Goal: Information Seeking & Learning: Learn about a topic

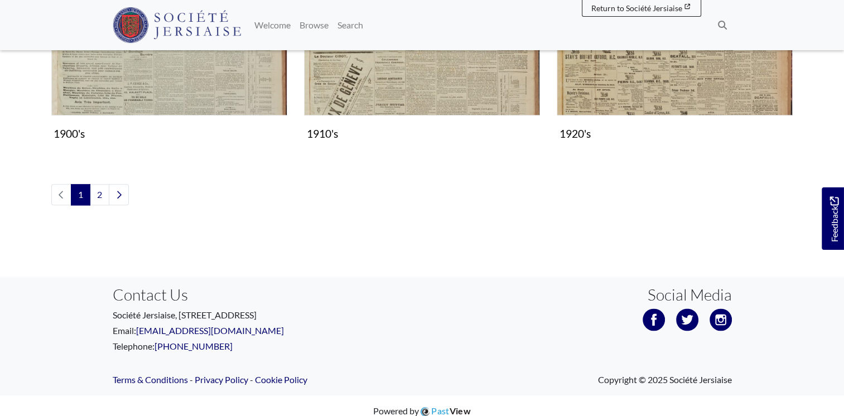
scroll to position [1357, 0]
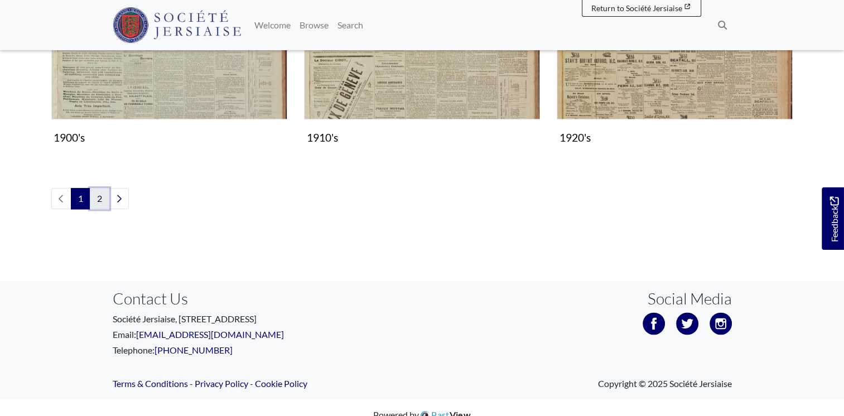
click at [99, 194] on link "2" at bounding box center [100, 198] width 20 height 21
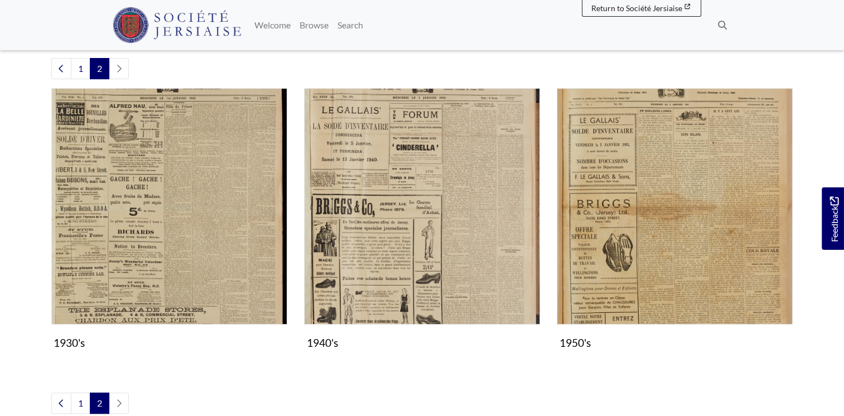
scroll to position [268, 0]
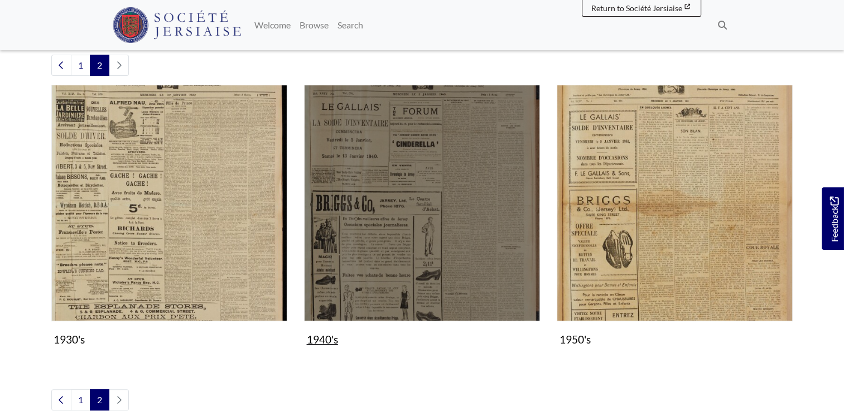
click at [337, 340] on figure "1940's Collection" at bounding box center [422, 218] width 236 height 266
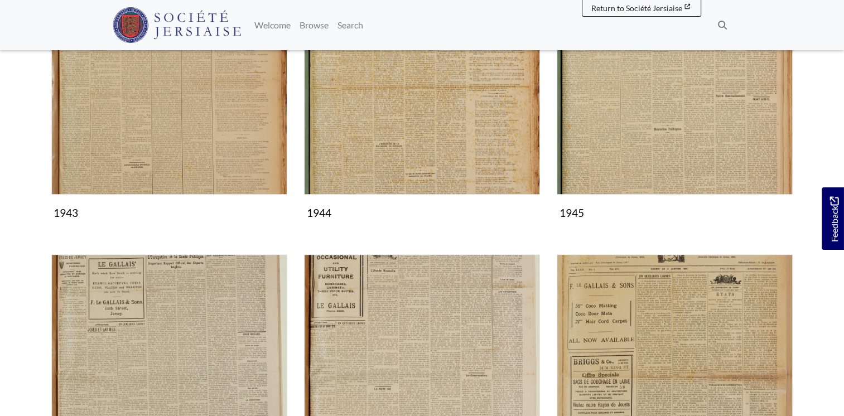
scroll to position [606, 0]
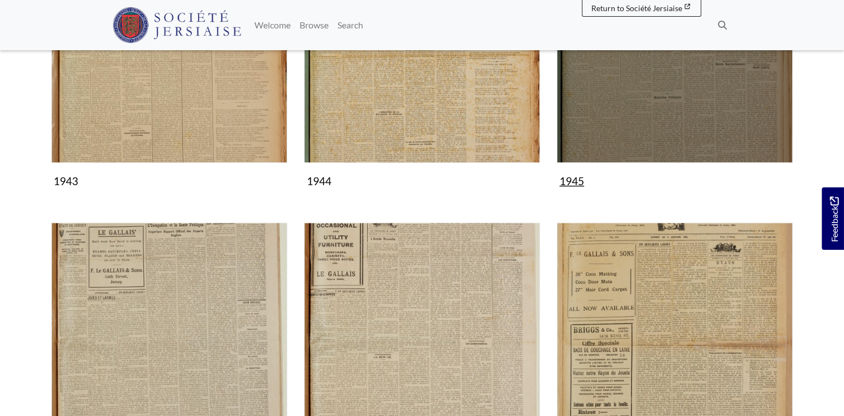
click at [645, 99] on img "Subcollection" at bounding box center [675, 45] width 236 height 236
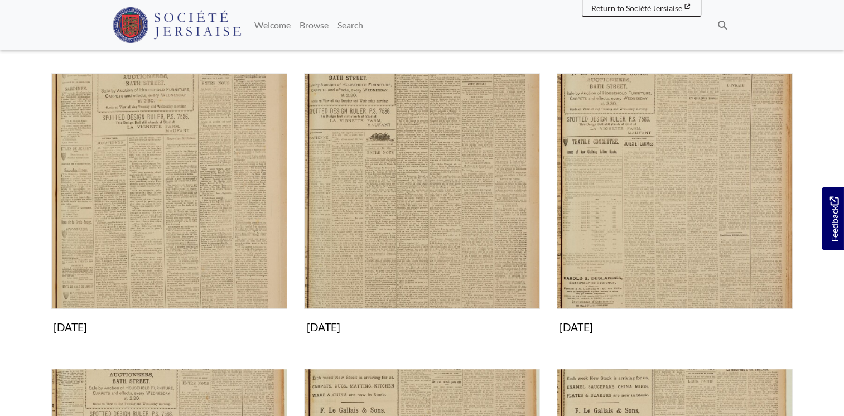
scroll to position [467, 0]
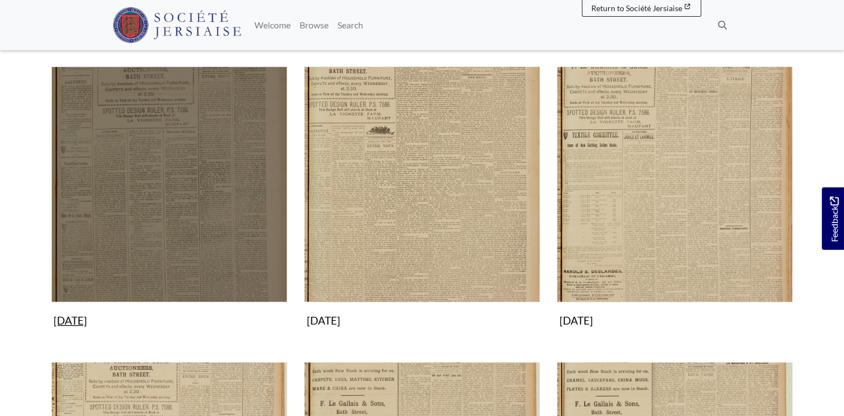
click at [89, 308] on figure "April 1945 Collection" at bounding box center [169, 199] width 236 height 266
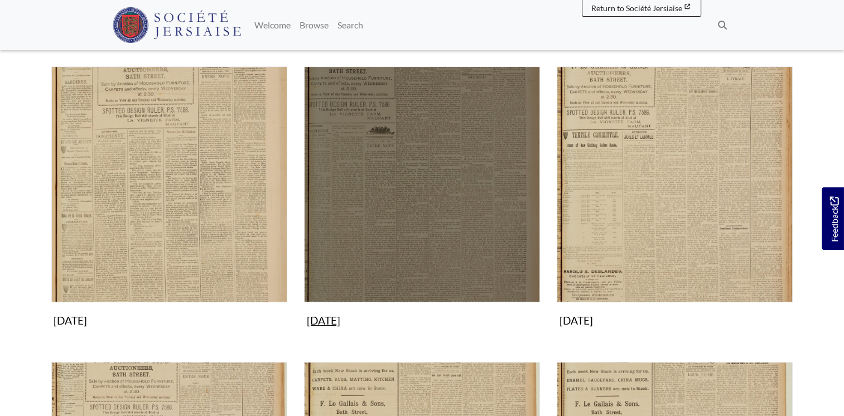
click at [351, 320] on figure "May 1945 Collection" at bounding box center [422, 199] width 236 height 266
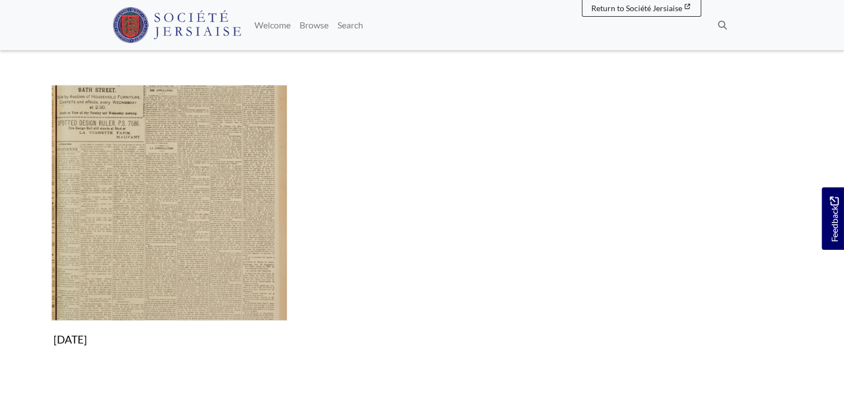
scroll to position [766, 0]
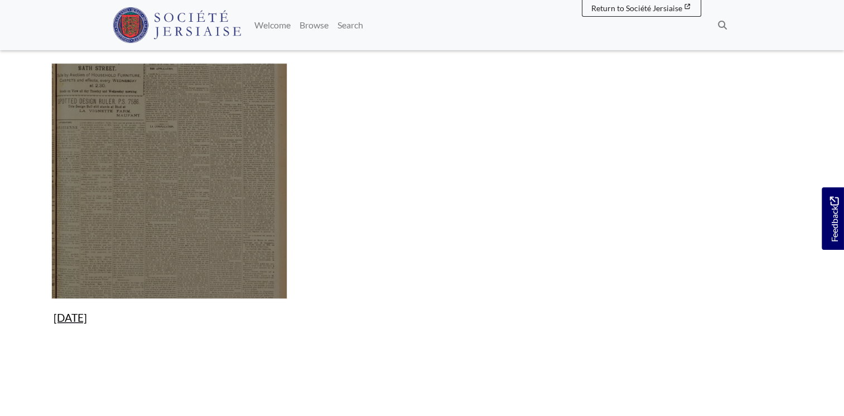
click at [183, 153] on img "Subcollection" at bounding box center [169, 181] width 236 height 236
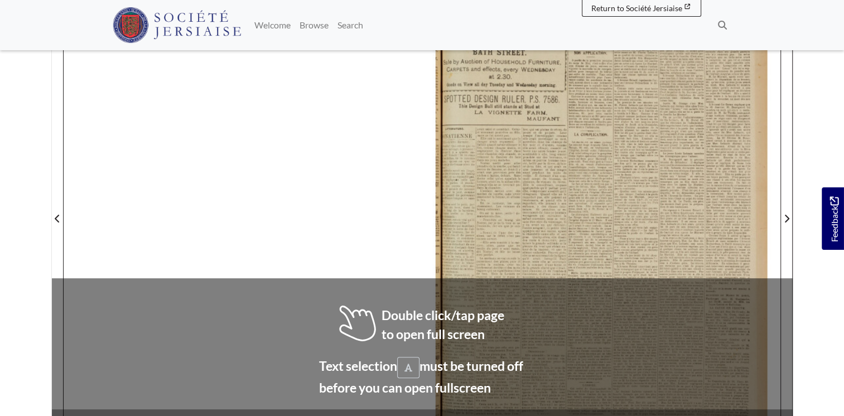
scroll to position [216, 0]
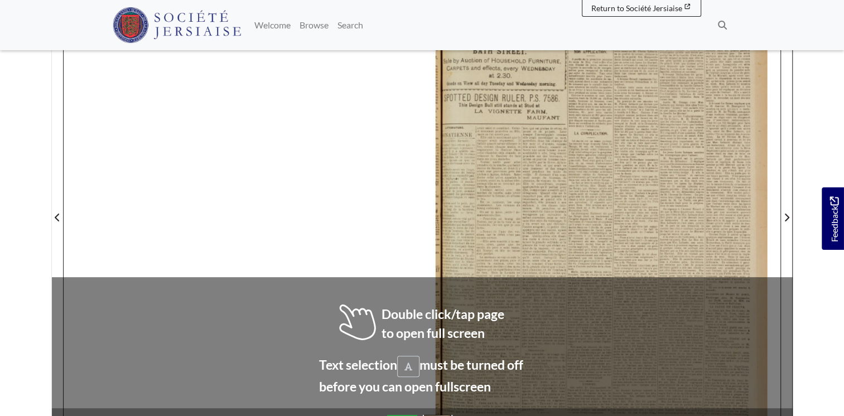
click at [407, 339] on div at bounding box center [422, 210] width 717 height 507
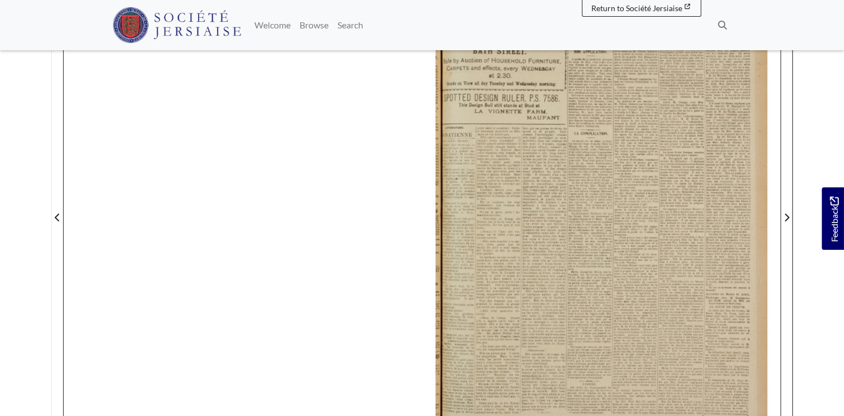
click at [505, 256] on div at bounding box center [602, 210] width 358 height 507
click at [509, 255] on div at bounding box center [602, 210] width 358 height 507
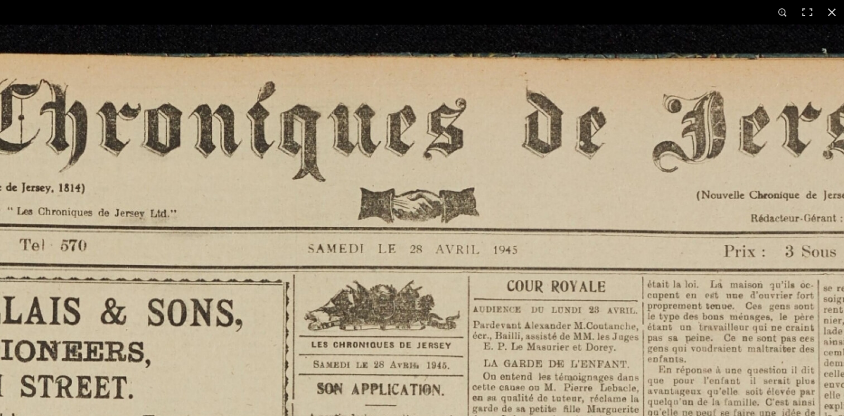
scroll to position [532, 0]
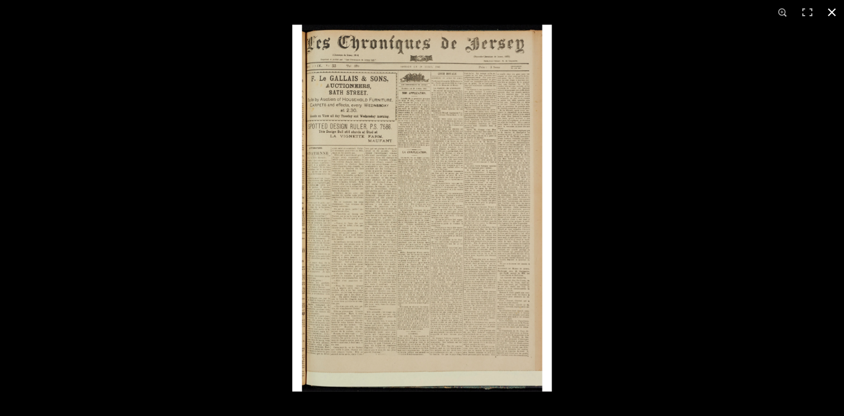
click at [695, 410] on div at bounding box center [714, 233] width 844 height 416
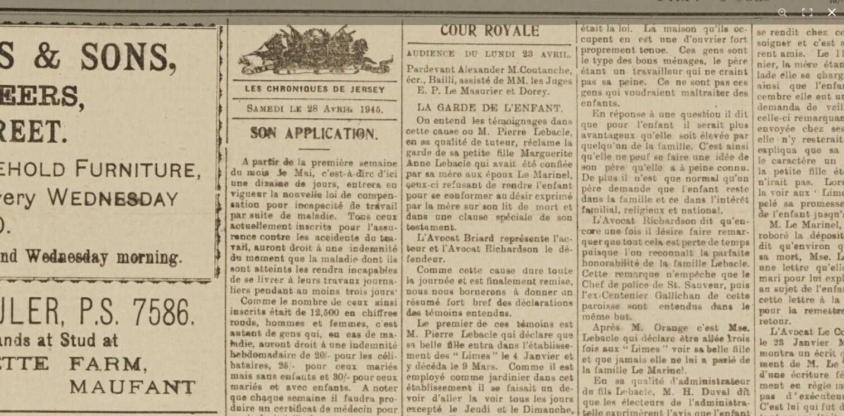
click at [606, 9] on div "1 / 1" at bounding box center [422, 208] width 844 height 416
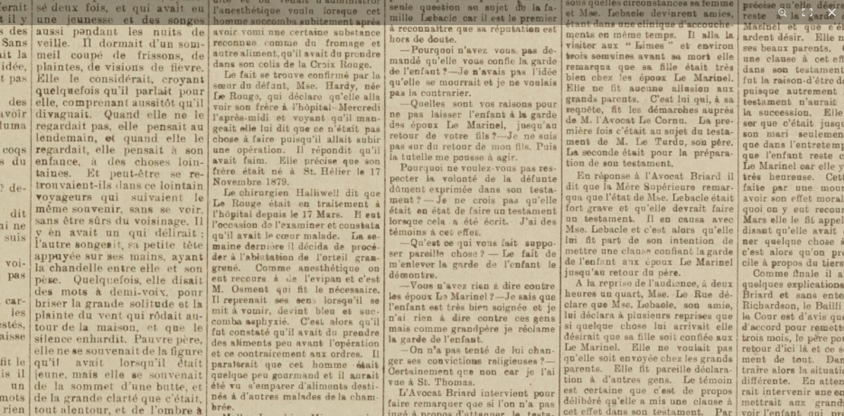
click at [656, 144] on img at bounding box center [338, 181] width 1381 height 1953
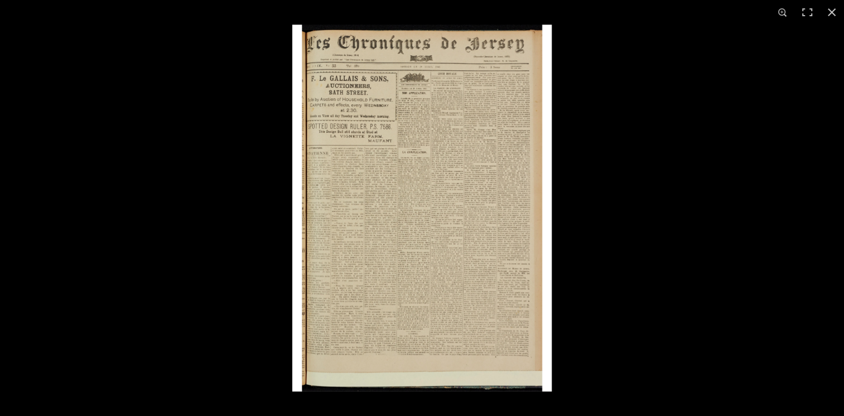
click at [462, 153] on img at bounding box center [422, 208] width 260 height 367
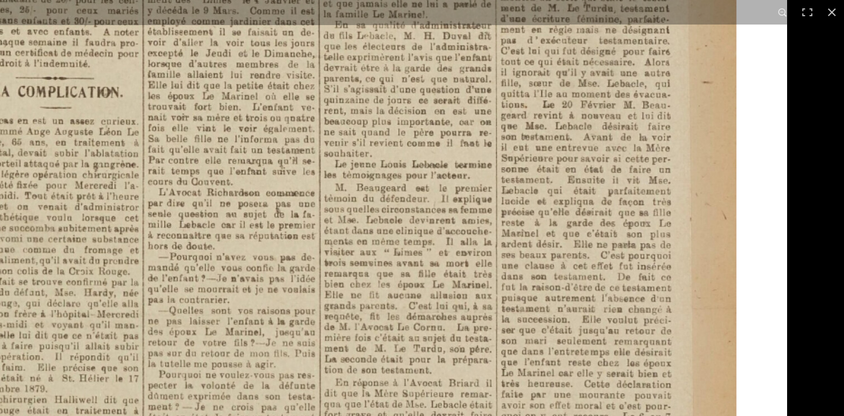
click at [325, 156] on img at bounding box center [97, 388] width 1381 height 1953
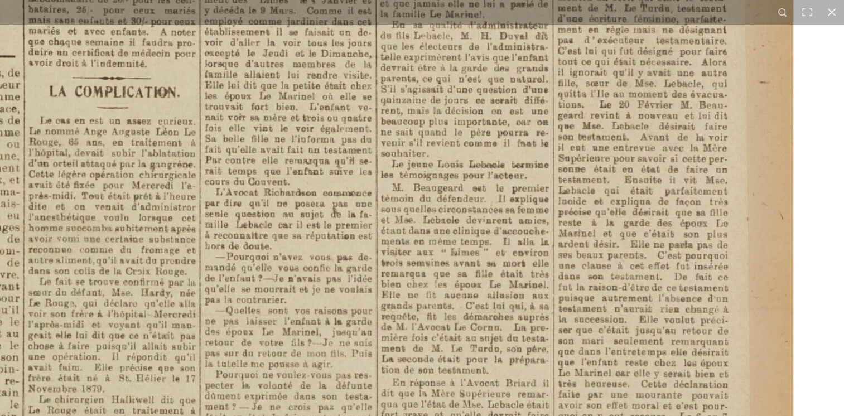
click at [577, 167] on img at bounding box center [154, 388] width 1381 height 1953
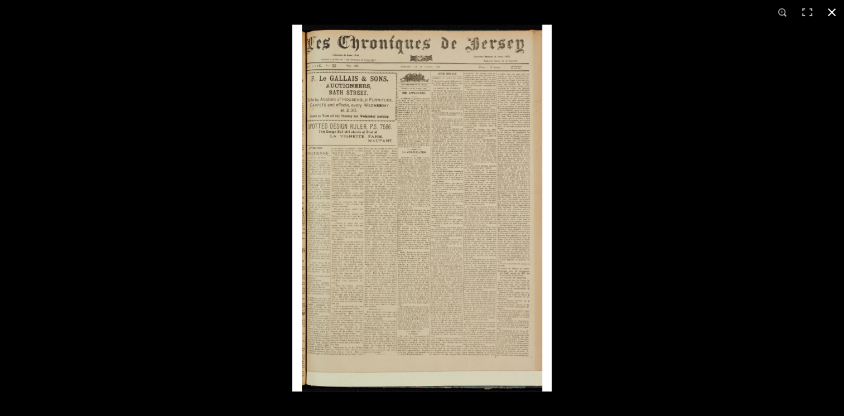
click at [574, 164] on div at bounding box center [714, 233] width 844 height 416
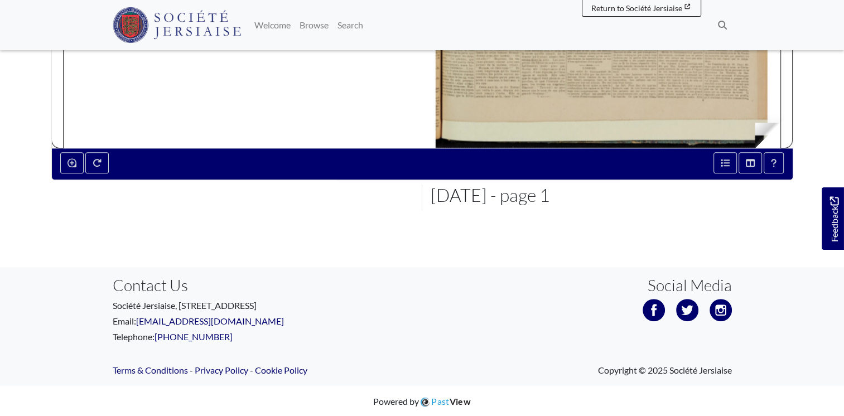
drag, startPoint x: 755, startPoint y: 109, endPoint x: 761, endPoint y: 139, distance: 30.3
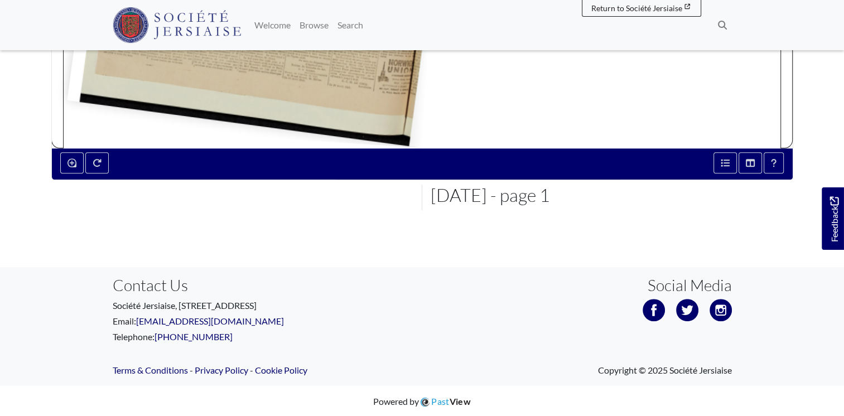
drag, startPoint x: 761, startPoint y: 139, endPoint x: 2, endPoint y: 235, distance: 765.1
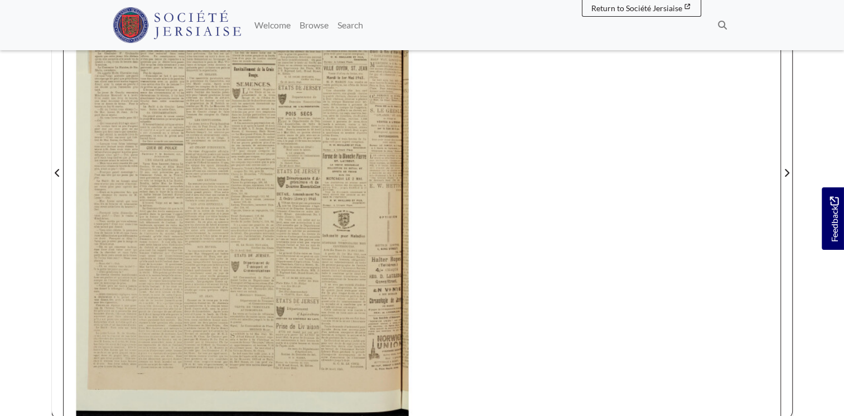
scroll to position [199, 0]
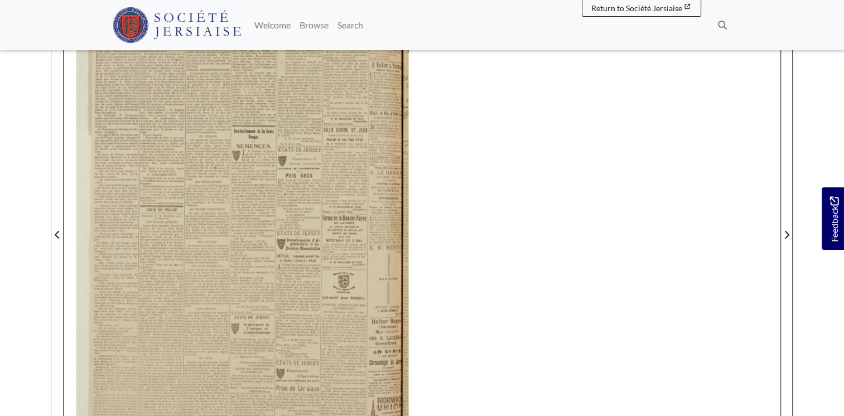
click at [127, 52] on div at bounding box center [243, 227] width 358 height 507
click at [177, 101] on div at bounding box center [243, 227] width 358 height 507
drag, startPoint x: 177, startPoint y: 101, endPoint x: 176, endPoint y: 127, distance: 25.7
click at [176, 127] on div at bounding box center [243, 227] width 358 height 507
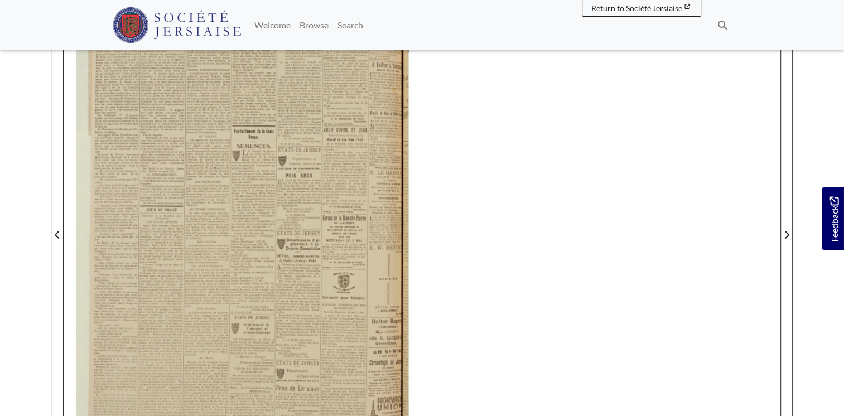
click at [179, 127] on div at bounding box center [243, 227] width 358 height 507
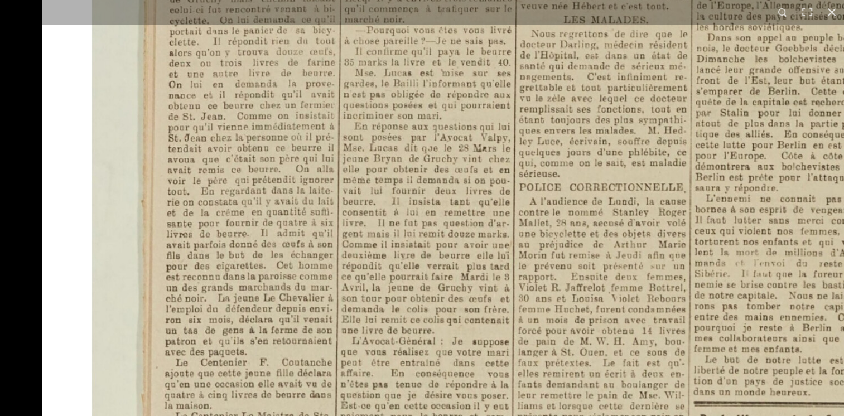
click at [844, 0] on html "Menu" at bounding box center [422, 275] width 844 height 949
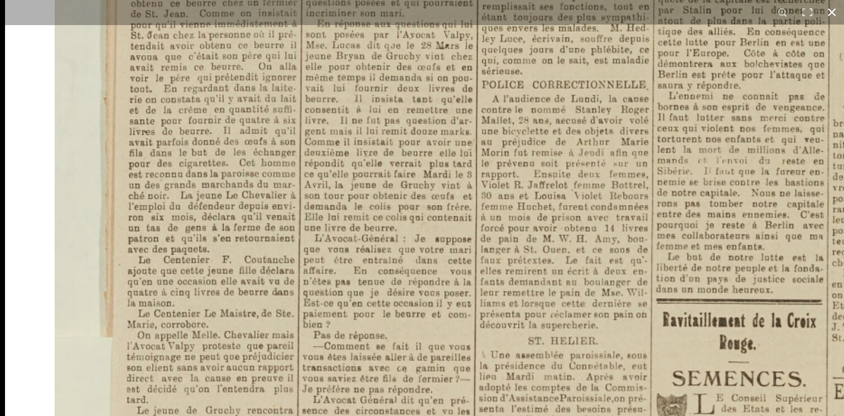
click at [712, 0] on html "Menu" at bounding box center [422, 275] width 844 height 949
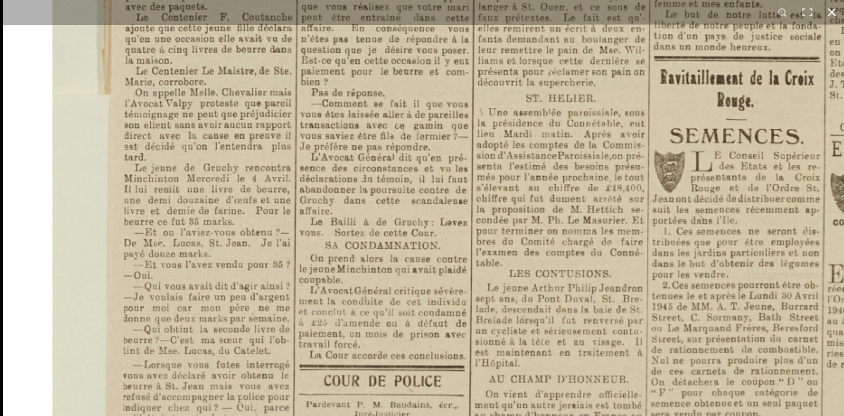
click at [594, 0] on html "Menu" at bounding box center [422, 275] width 844 height 949
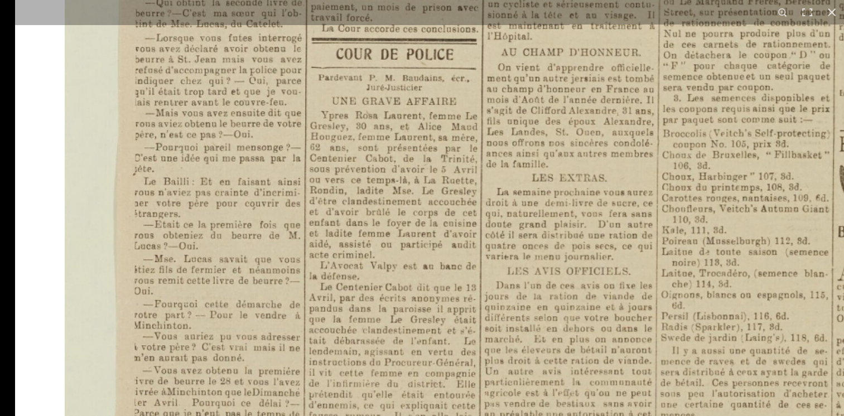
click at [503, 0] on html "Menu" at bounding box center [422, 275] width 844 height 949
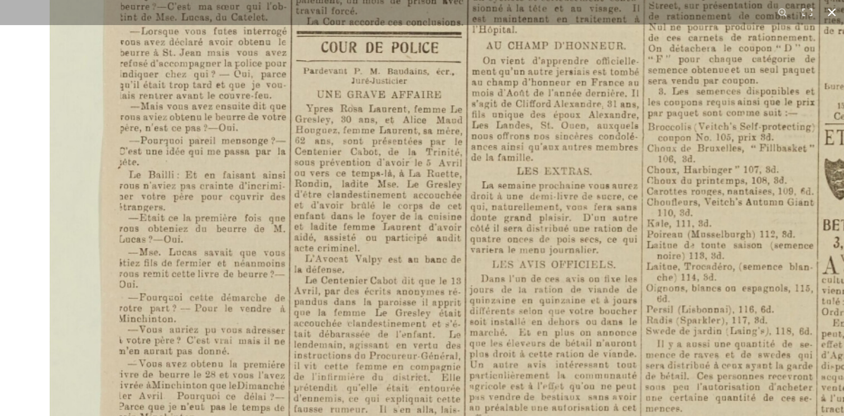
click at [0, 1] on html "Menu" at bounding box center [422, 275] width 844 height 949
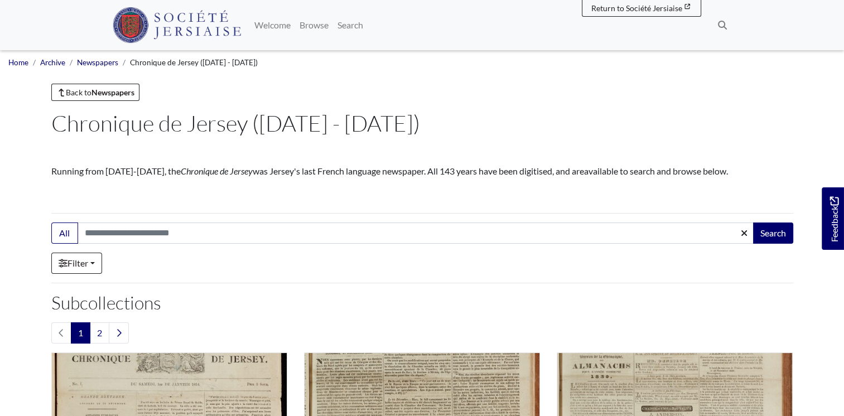
drag, startPoint x: 839, startPoint y: 51, endPoint x: 840, endPoint y: 83, distance: 31.8
click at [840, 83] on div "Home Archive Newspapers Chronique de Jersey (1814 - 1959)" at bounding box center [422, 66] width 844 height 33
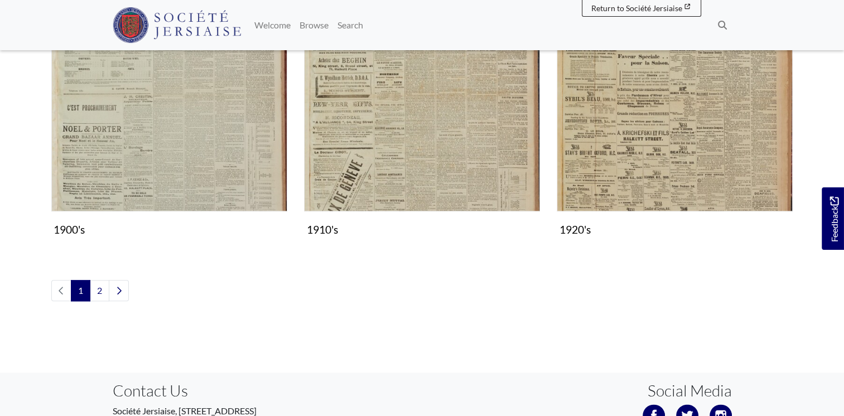
scroll to position [1268, 0]
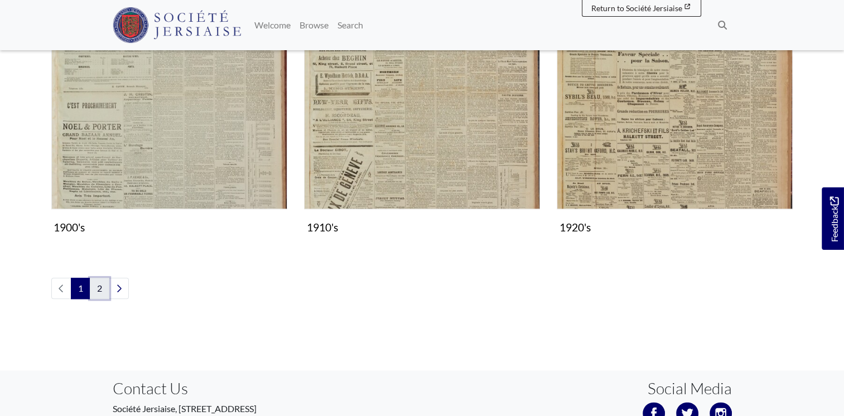
click at [95, 287] on link "2" at bounding box center [100, 288] width 20 height 21
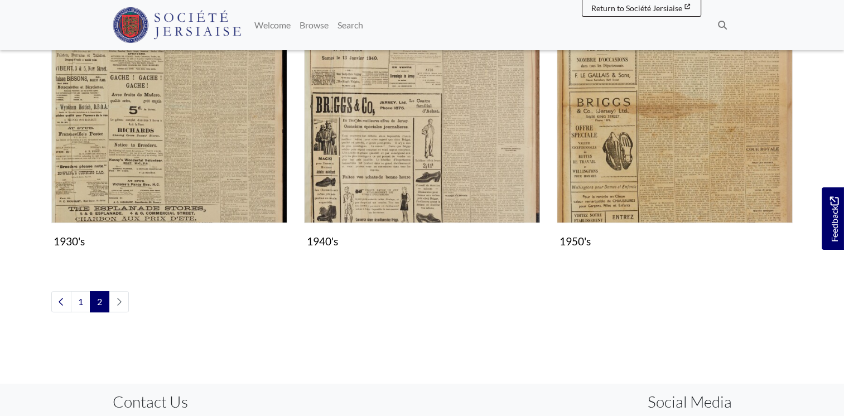
scroll to position [368, 0]
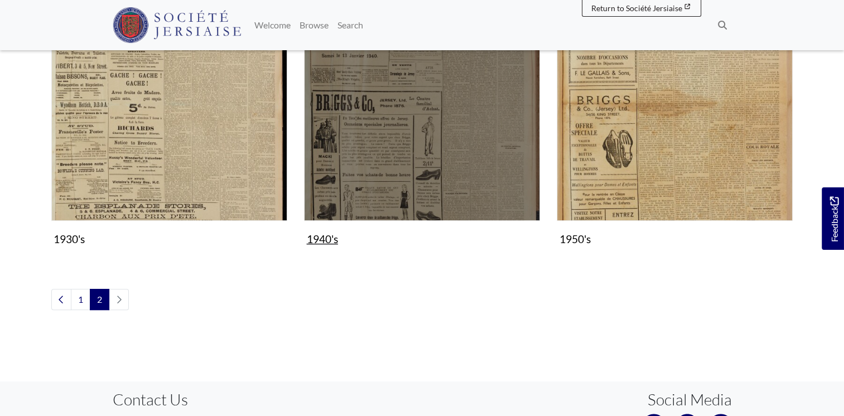
click at [351, 233] on figure "1940's Collection" at bounding box center [422, 117] width 236 height 266
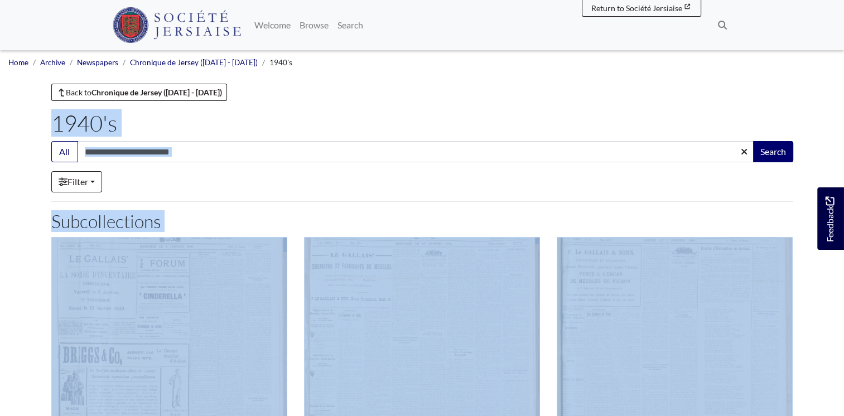
drag, startPoint x: 844, startPoint y: 67, endPoint x: 828, endPoint y: 208, distance: 142.1
drag, startPoint x: 828, startPoint y: 208, endPoint x: 766, endPoint y: 98, distance: 125.9
click at [766, 98] on div "Back to Chronique de Jersey (1814 - 1959)" at bounding box center [422, 92] width 742 height 17
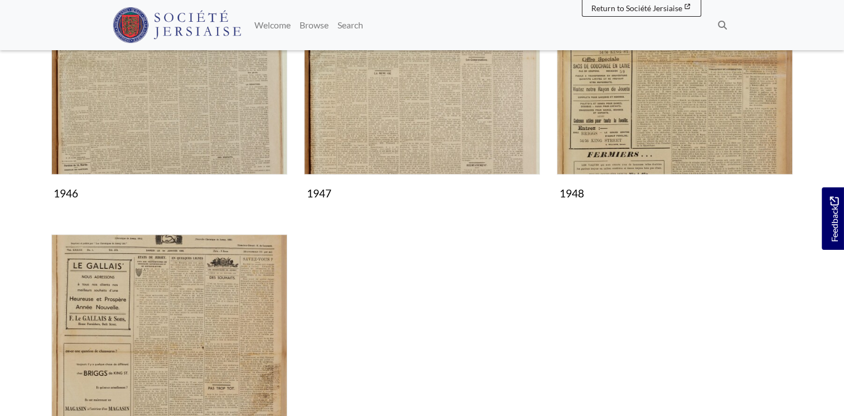
scroll to position [901, 0]
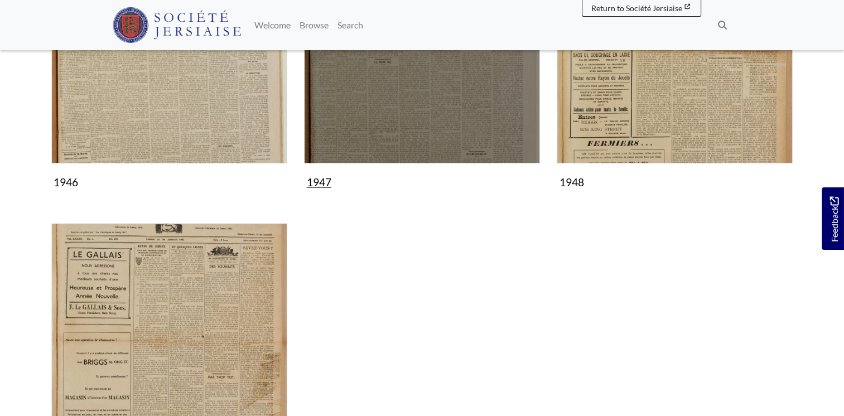
click at [416, 120] on img "Subcollection" at bounding box center [422, 45] width 236 height 236
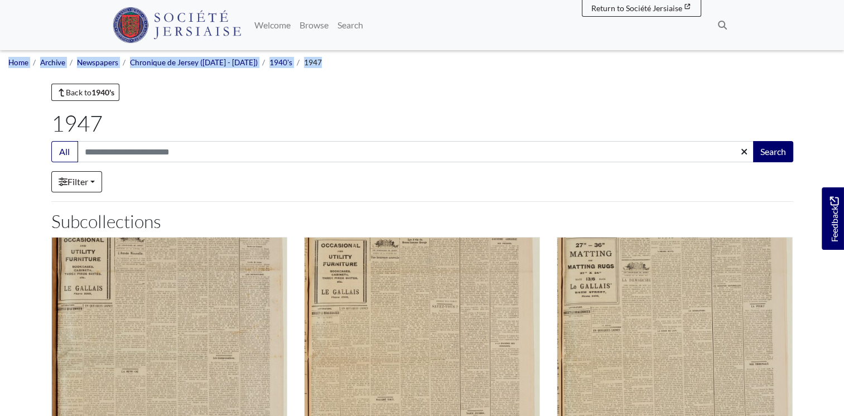
drag, startPoint x: 842, startPoint y: 39, endPoint x: 846, endPoint y: 126, distance: 87.2
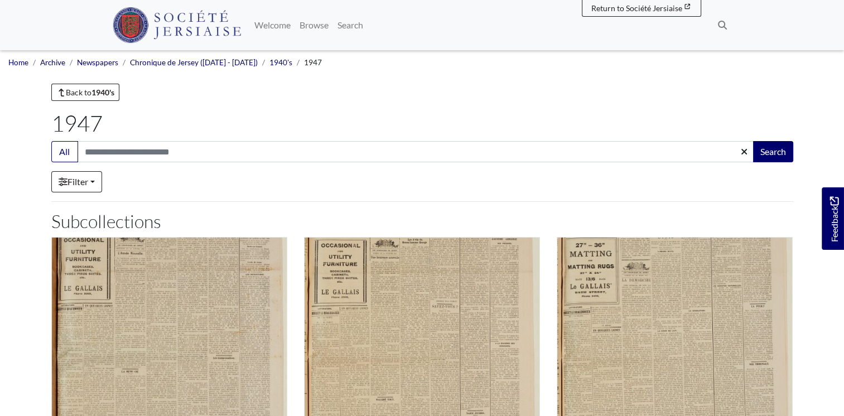
drag, startPoint x: 846, startPoint y: 126, endPoint x: 718, endPoint y: 86, distance: 133.4
click at [718, 86] on div "Back to 1940's" at bounding box center [422, 92] width 742 height 17
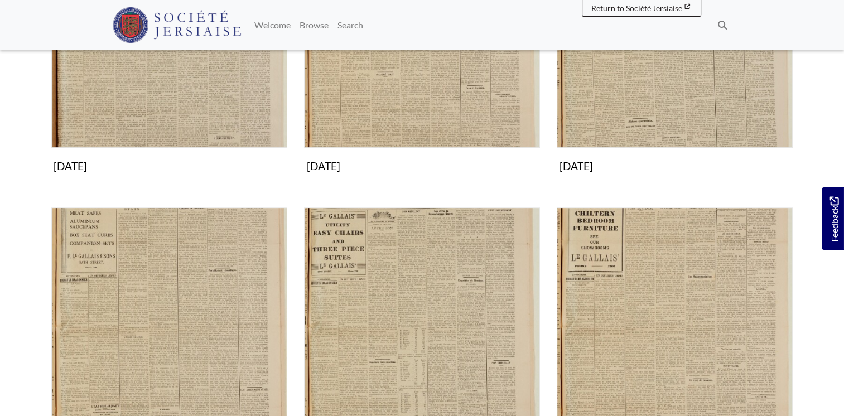
scroll to position [494, 0]
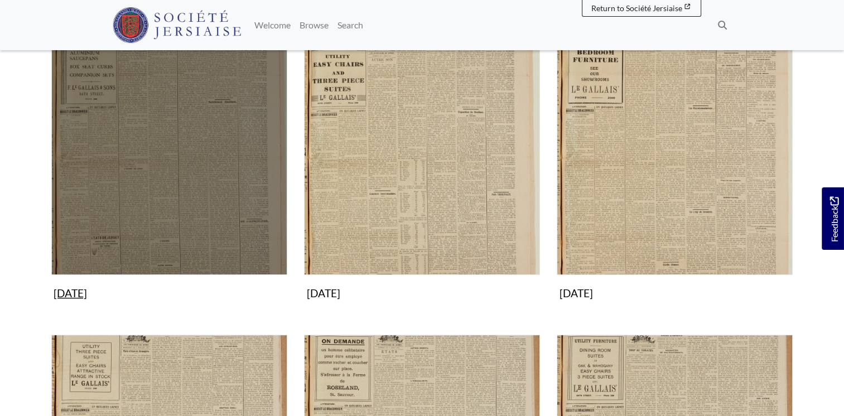
click at [159, 138] on img "Subcollection" at bounding box center [169, 157] width 236 height 236
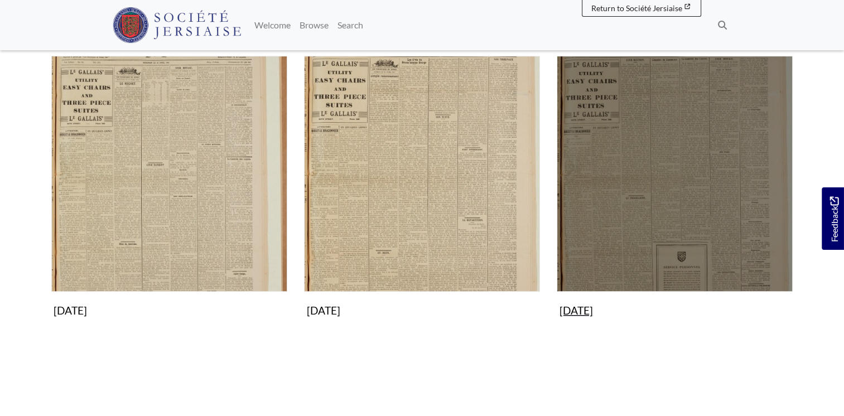
scroll to position [772, 0]
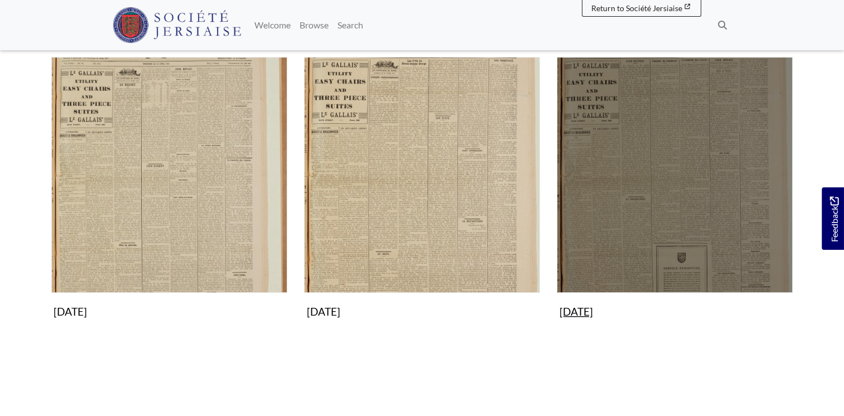
click at [605, 157] on img "Subcollection" at bounding box center [675, 175] width 236 height 236
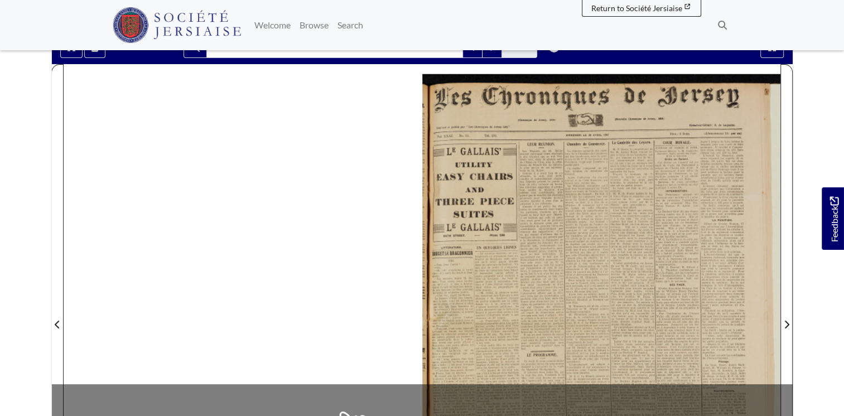
scroll to position [177, 0]
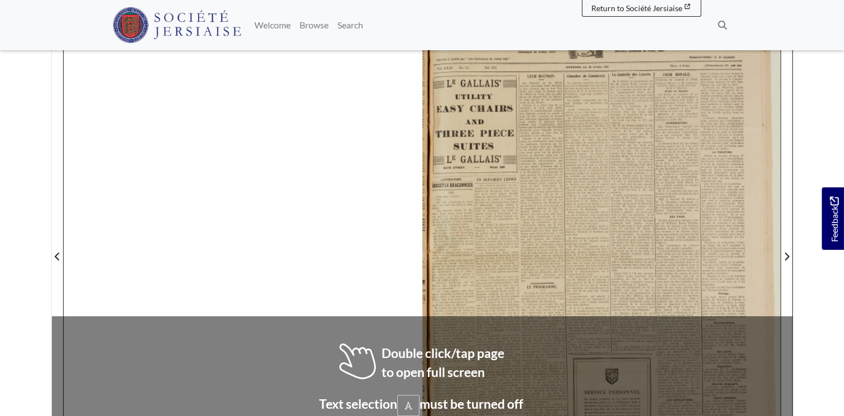
click at [404, 347] on div at bounding box center [422, 249] width 717 height 507
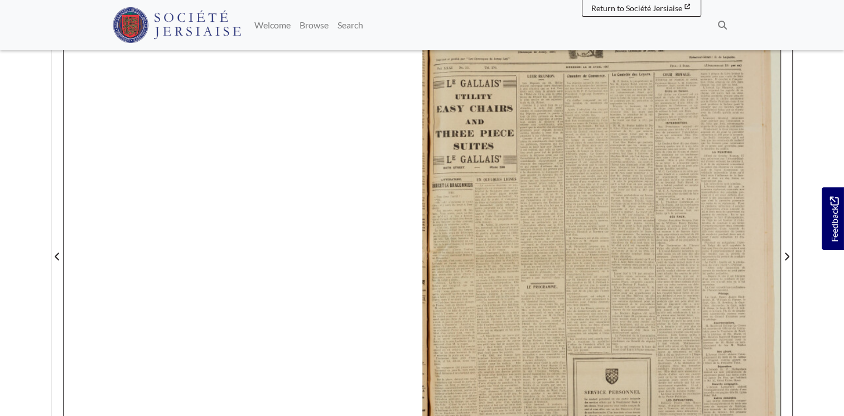
click at [525, 292] on div at bounding box center [602, 249] width 358 height 507
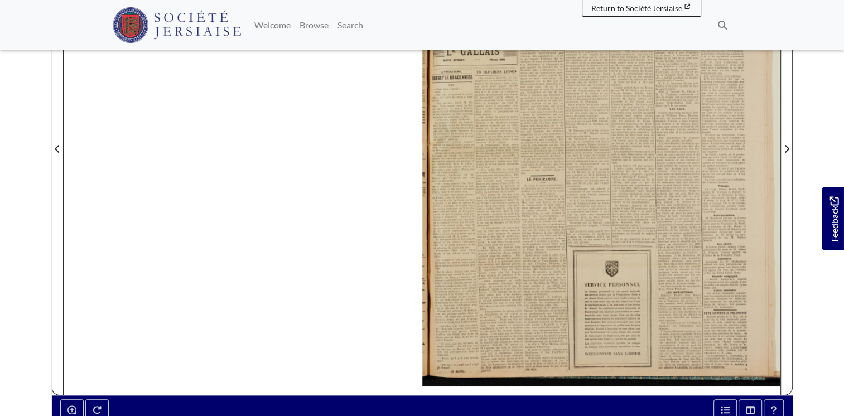
scroll to position [301, 0]
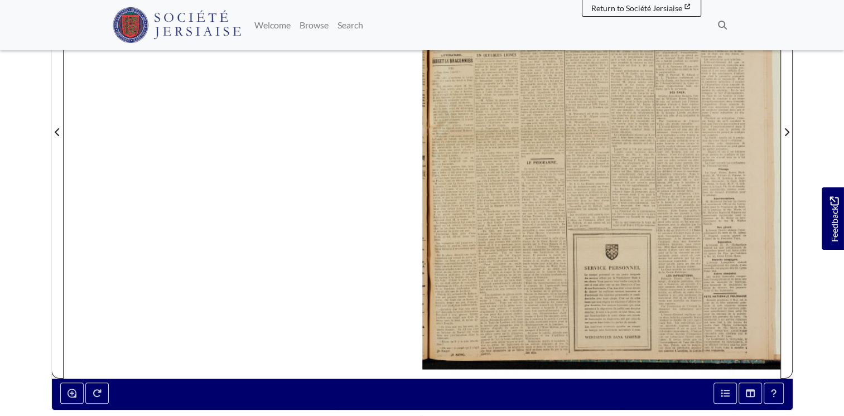
click at [670, 316] on div at bounding box center [602, 125] width 358 height 507
click at [580, 242] on div at bounding box center [602, 125] width 358 height 507
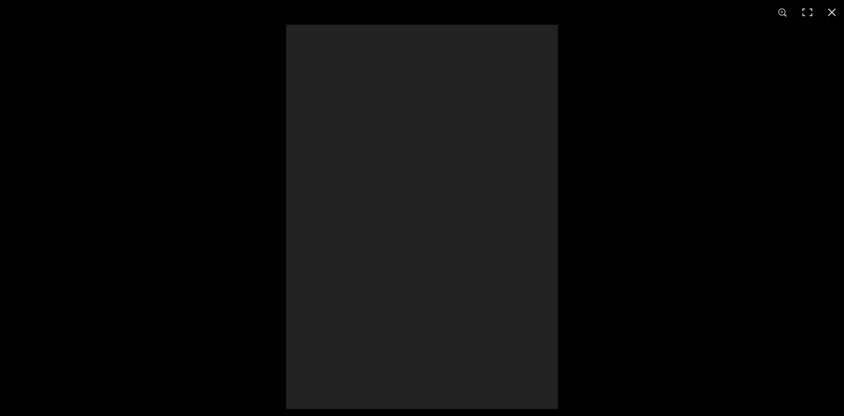
click at [582, 243] on div at bounding box center [728, 243] width 885 height 436
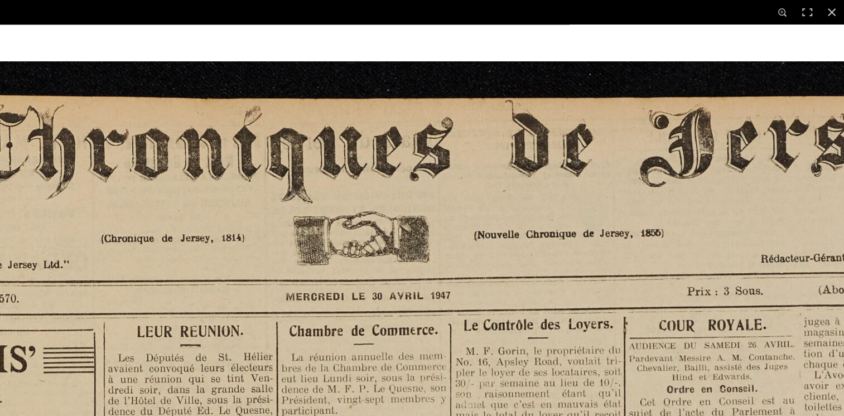
scroll to position [532, 0]
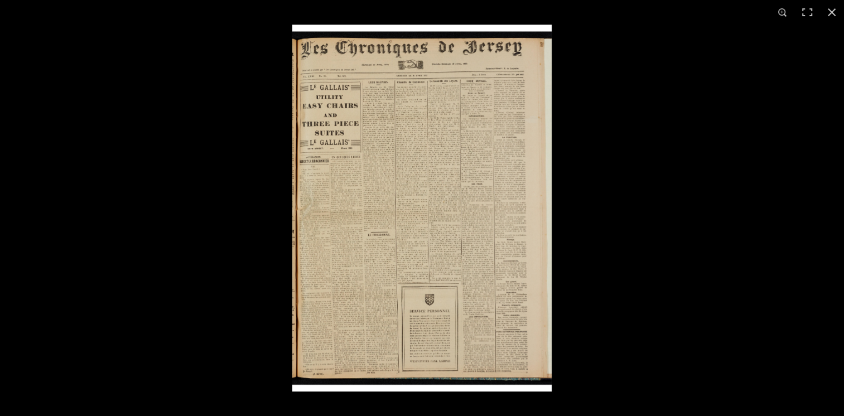
click at [412, 207] on img at bounding box center [422, 208] width 260 height 367
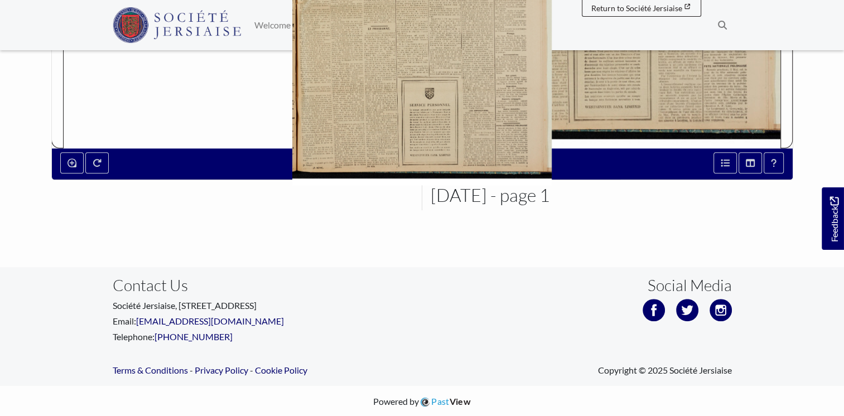
click at [272, 156] on div at bounding box center [422, 208] width 844 height 416
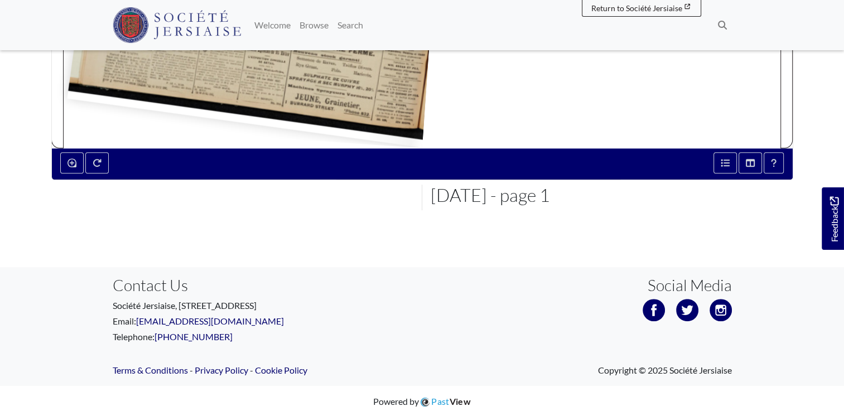
drag, startPoint x: 765, startPoint y: 123, endPoint x: 9, endPoint y: 206, distance: 760.3
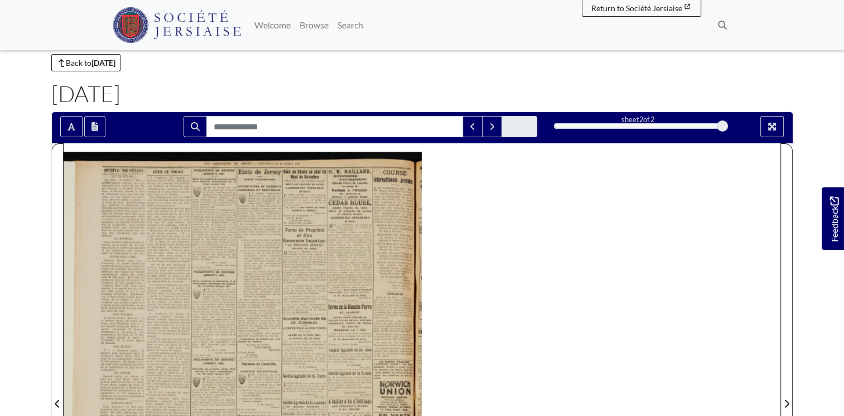
scroll to position [28, 0]
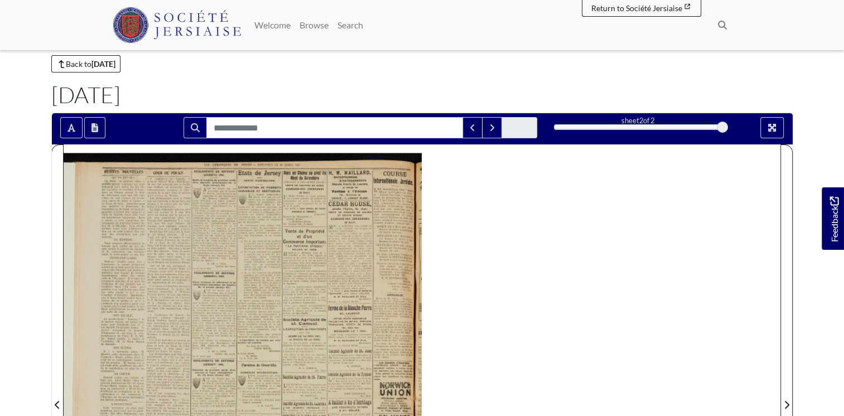
click at [150, 248] on div at bounding box center [243, 398] width 358 height 507
click at [147, 238] on div at bounding box center [243, 398] width 358 height 507
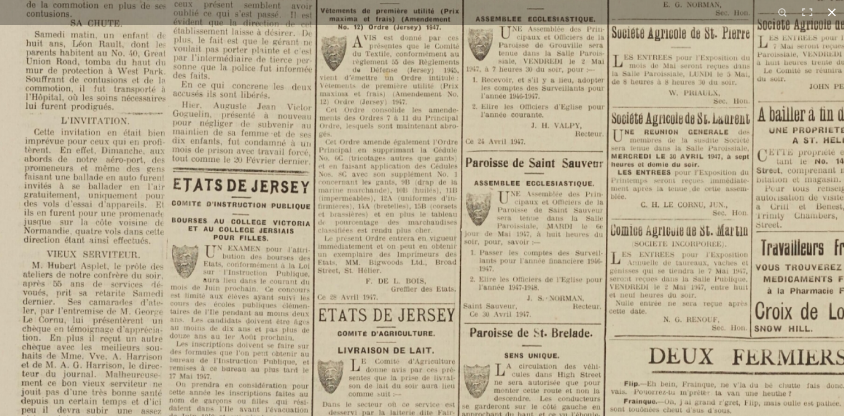
click at [358, 6] on div "1 / 1" at bounding box center [422, 208] width 844 height 416
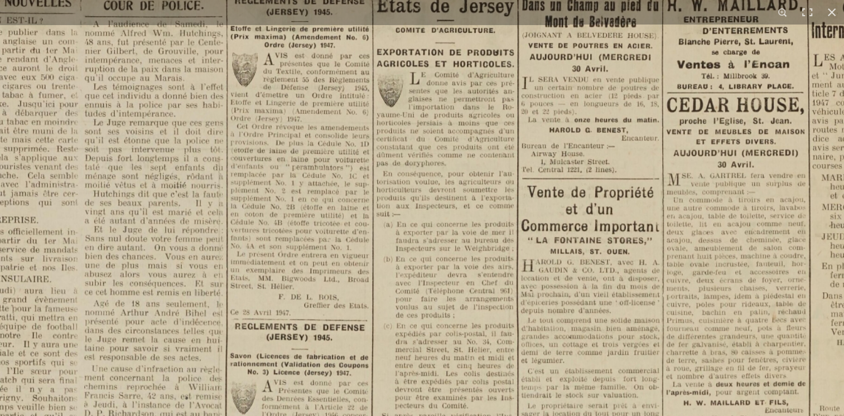
scroll to position [0, 0]
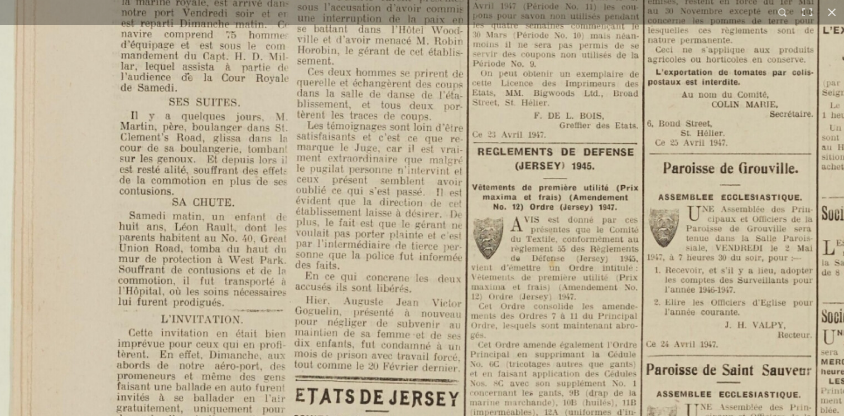
click at [788, 16] on div "1 / 1" at bounding box center [422, 208] width 844 height 416
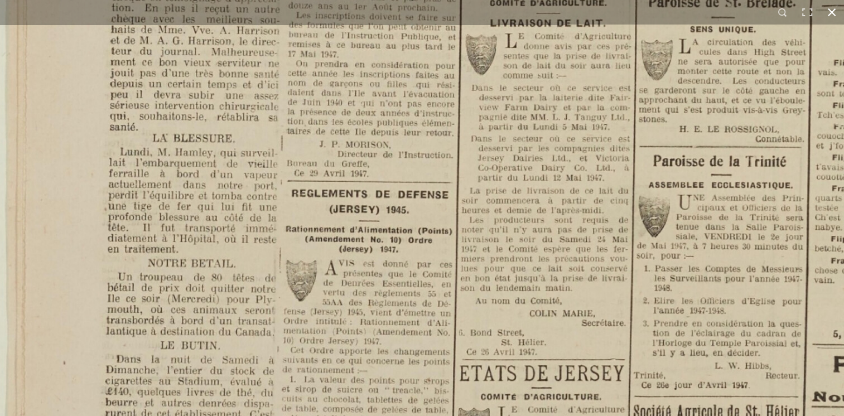
click at [564, 4] on div "1 / 1" at bounding box center [422, 208] width 844 height 416
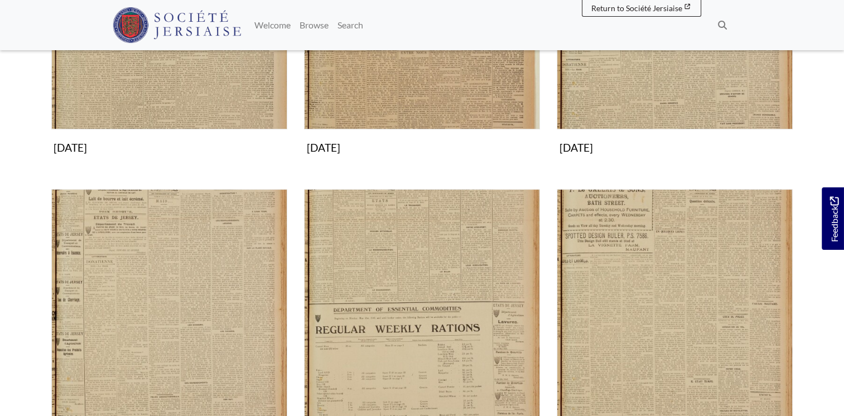
scroll to position [324, 0]
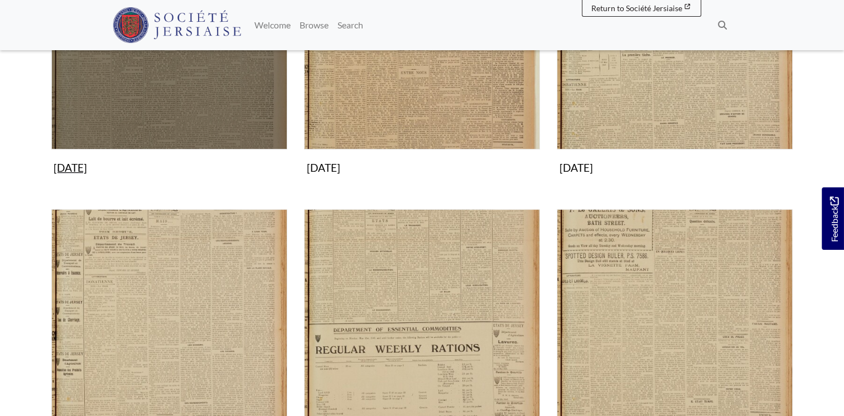
click at [228, 81] on img "Subcollection" at bounding box center [169, 31] width 236 height 236
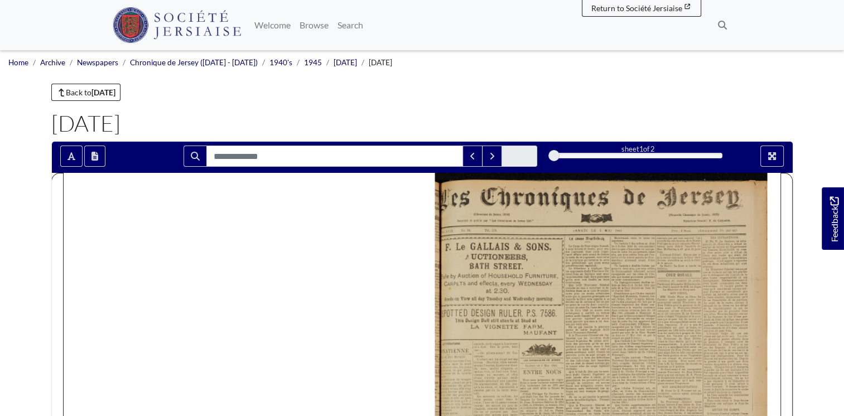
drag, startPoint x: 843, startPoint y: 96, endPoint x: 848, endPoint y: 144, distance: 48.3
drag, startPoint x: 551, startPoint y: 153, endPoint x: 585, endPoint y: 153, distance: 33.5
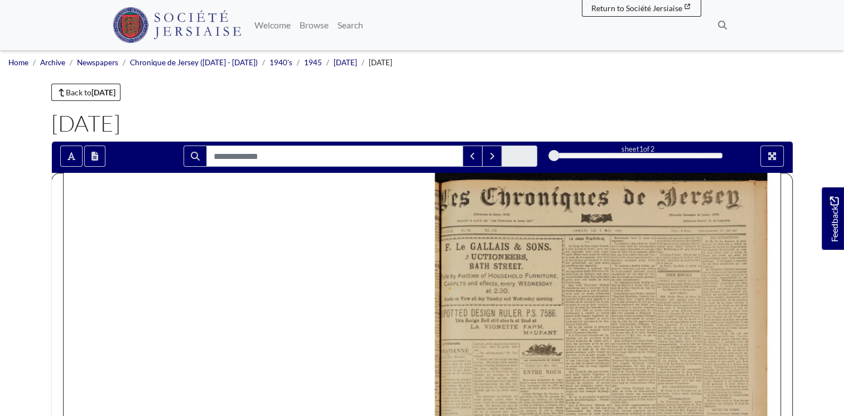
click at [585, 153] on div "1" at bounding box center [638, 155] width 169 height 11
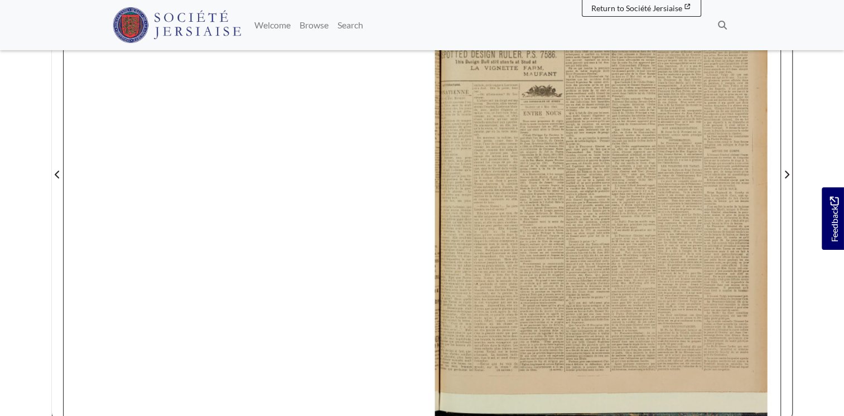
scroll to position [263, 0]
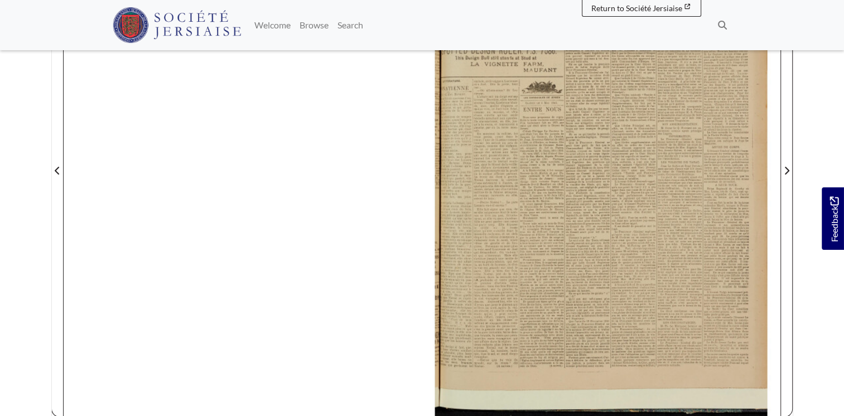
click at [534, 336] on div at bounding box center [602, 163] width 358 height 507
click at [535, 336] on div at bounding box center [602, 163] width 358 height 507
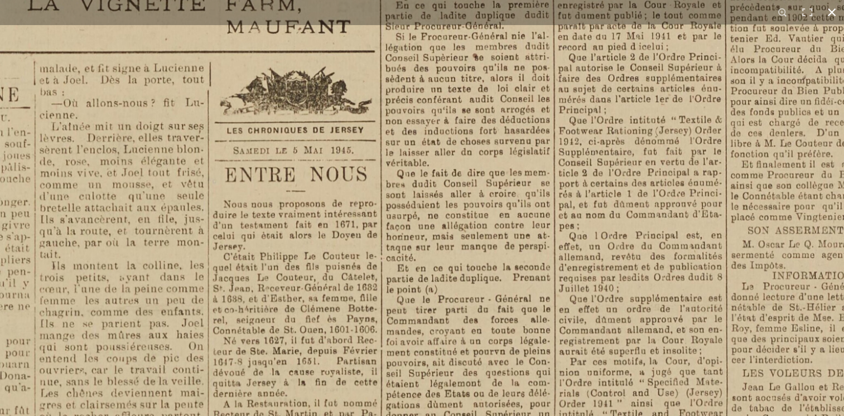
click at [500, 0] on html "Menu" at bounding box center [422, 211] width 844 height 949
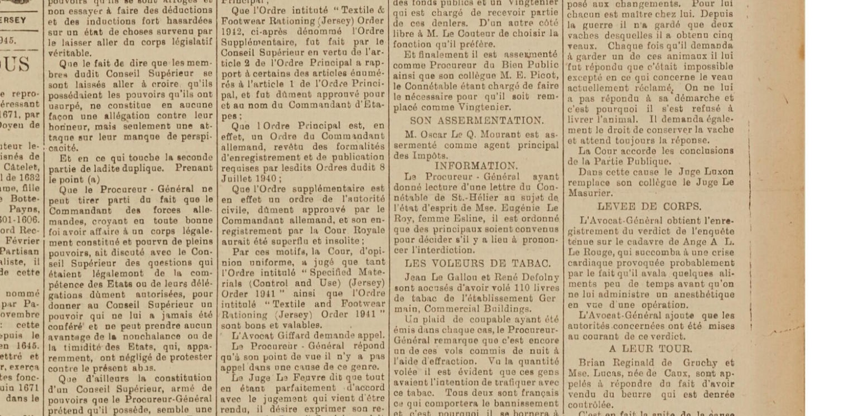
click at [156, 117] on img at bounding box center [180, 269] width 1347 height 1907
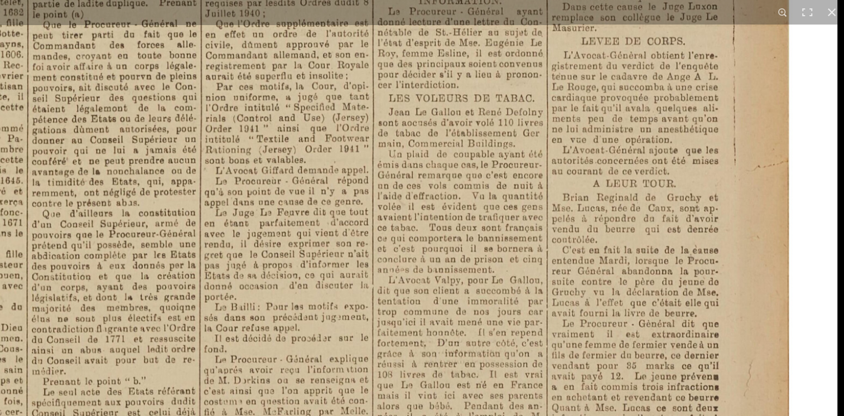
click at [464, 31] on img at bounding box center [163, 104] width 1347 height 1907
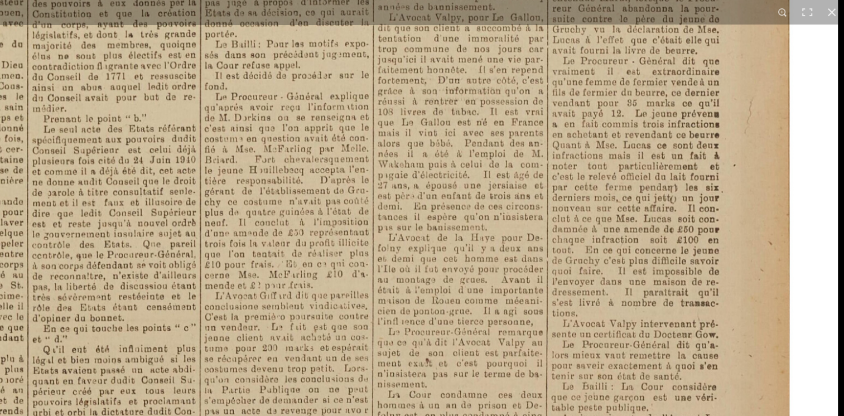
click at [467, 17] on div "1 / 1" at bounding box center [422, 208] width 844 height 416
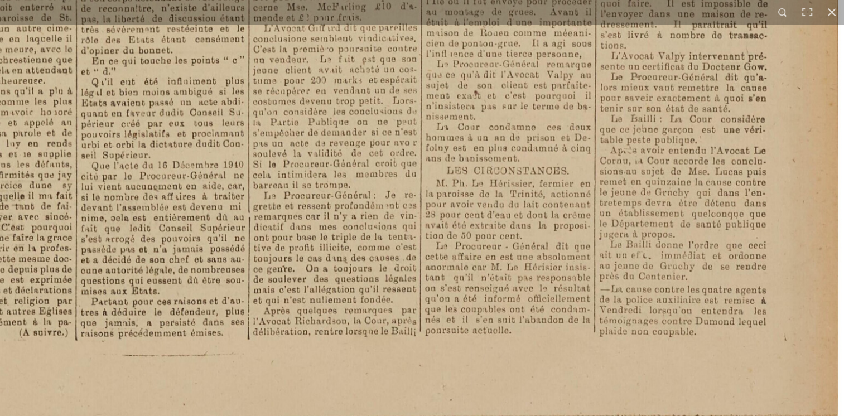
scroll to position [532, 0]
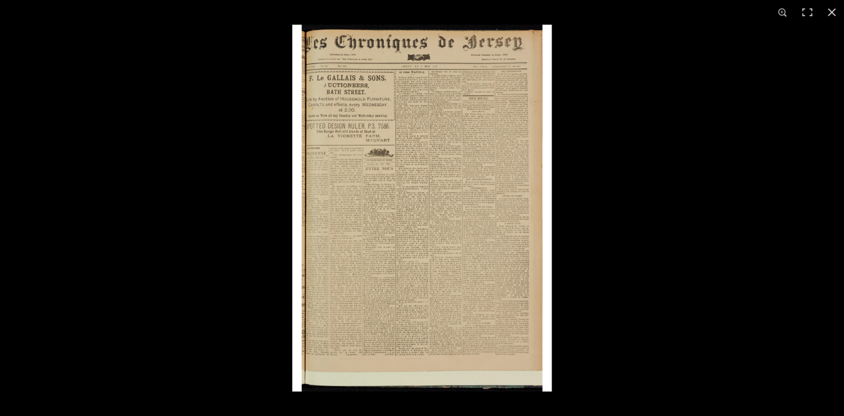
click at [529, 372] on img at bounding box center [422, 208] width 260 height 367
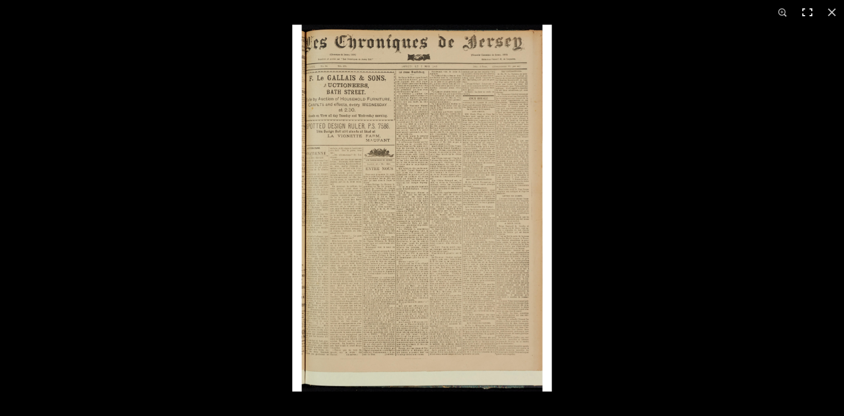
click at [809, 11] on button at bounding box center [807, 12] width 25 height 25
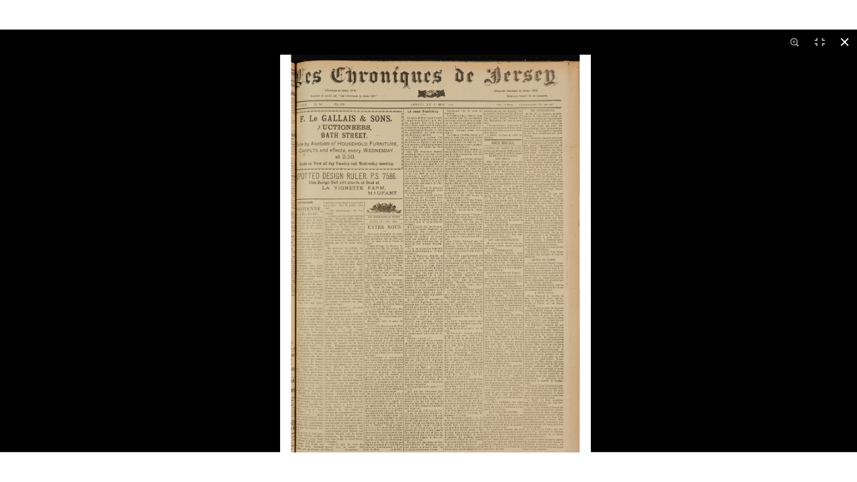
scroll to position [316, 0]
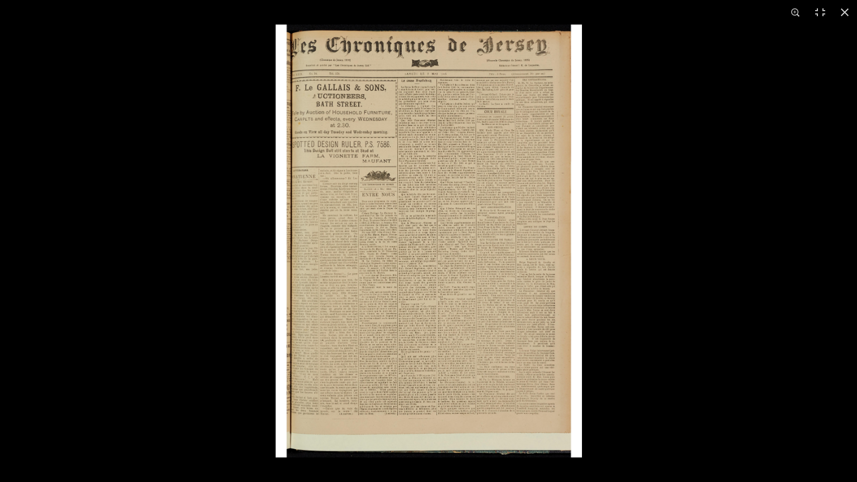
click at [443, 177] on img at bounding box center [429, 241] width 306 height 433
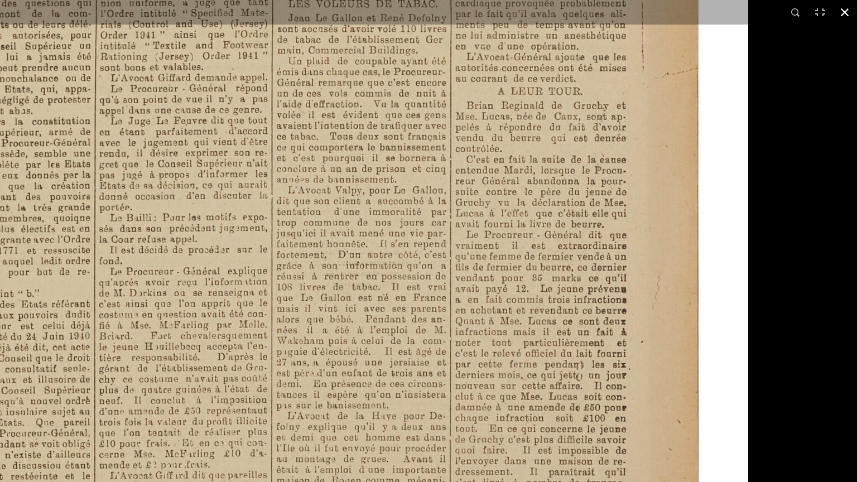
click at [99, 0] on div "1 / 1" at bounding box center [428, 241] width 857 height 482
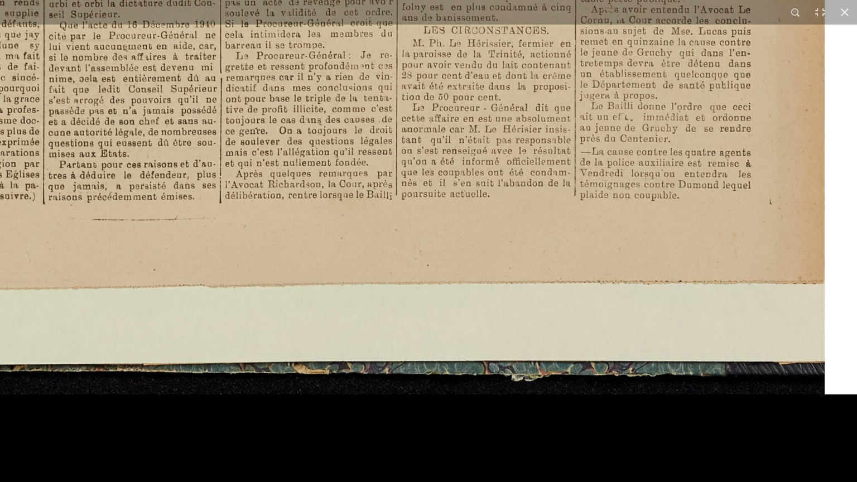
click at [393, 310] on div at bounding box center [428, 241] width 857 height 482
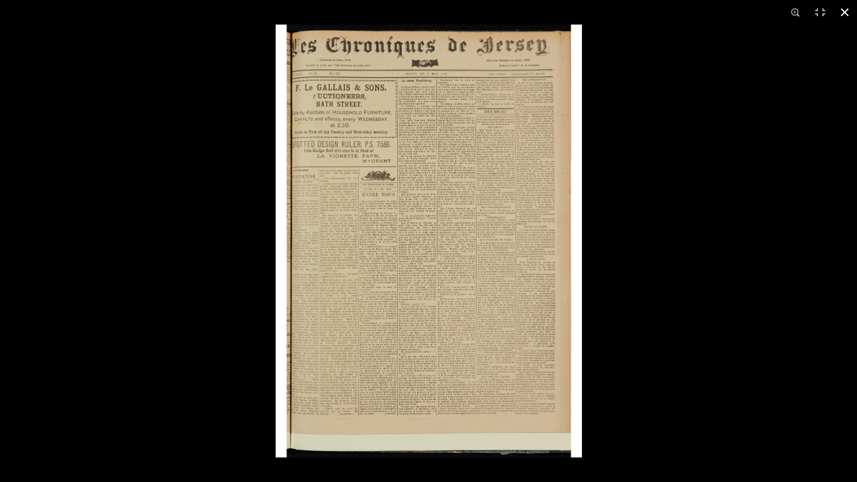
click at [844, 8] on button at bounding box center [845, 12] width 25 height 25
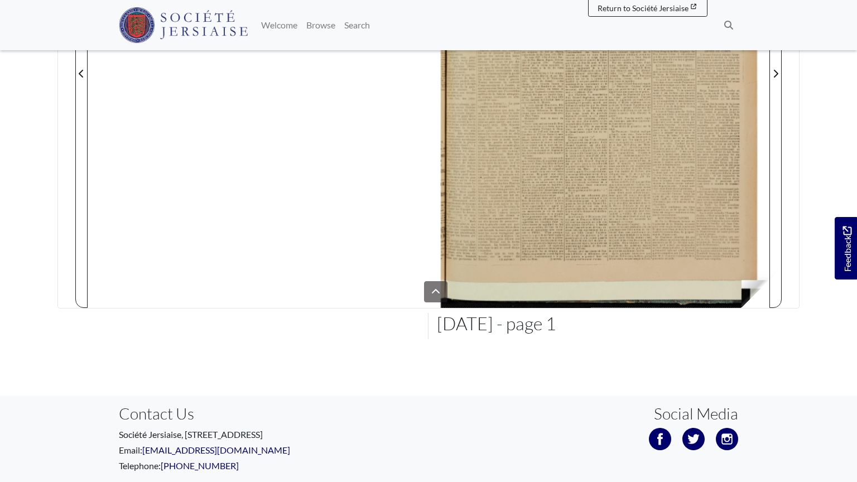
drag, startPoint x: 748, startPoint y: 299, endPoint x: 41, endPoint y: 121, distance: 729.2
click at [41, 120] on html "Menu" at bounding box center [428, 115] width 857 height 862
drag, startPoint x: 742, startPoint y: 286, endPoint x: 857, endPoint y: 428, distance: 182.5
click at [844, 416] on html "Menu" at bounding box center [428, 115] width 857 height 862
drag, startPoint x: 748, startPoint y: 284, endPoint x: 699, endPoint y: 315, distance: 58.2
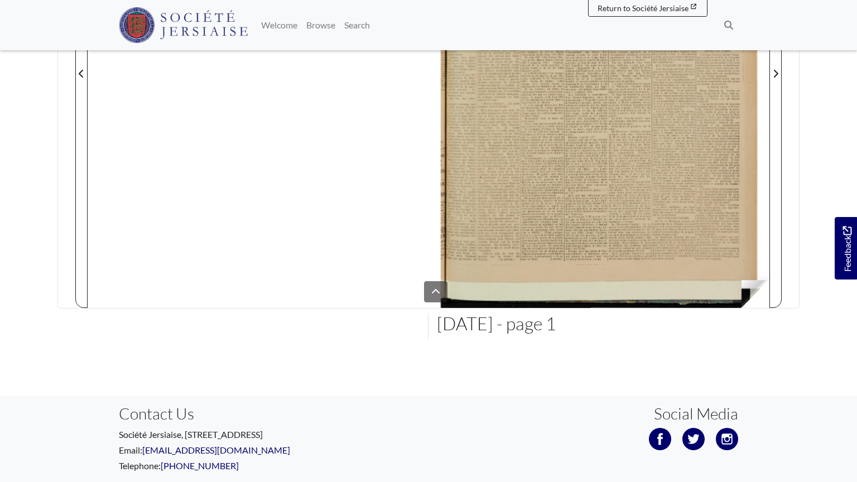
click at [595, 305] on html "Menu" at bounding box center [428, 115] width 857 height 862
click at [756, 284] on html "Menu" at bounding box center [428, 115] width 857 height 862
click at [752, 282] on html "Menu" at bounding box center [428, 115] width 857 height 862
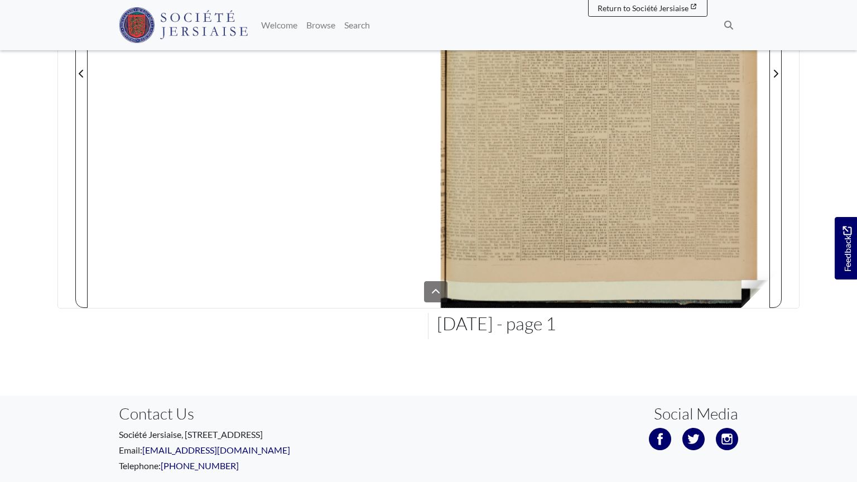
drag, startPoint x: 752, startPoint y: 282, endPoint x: 574, endPoint y: 158, distance: 217.7
click at [566, 161] on html "Menu" at bounding box center [428, 115] width 857 height 862
click at [776, 69] on html "Menu" at bounding box center [428, 115] width 857 height 862
click at [776, 68] on html "Menu" at bounding box center [428, 115] width 857 height 862
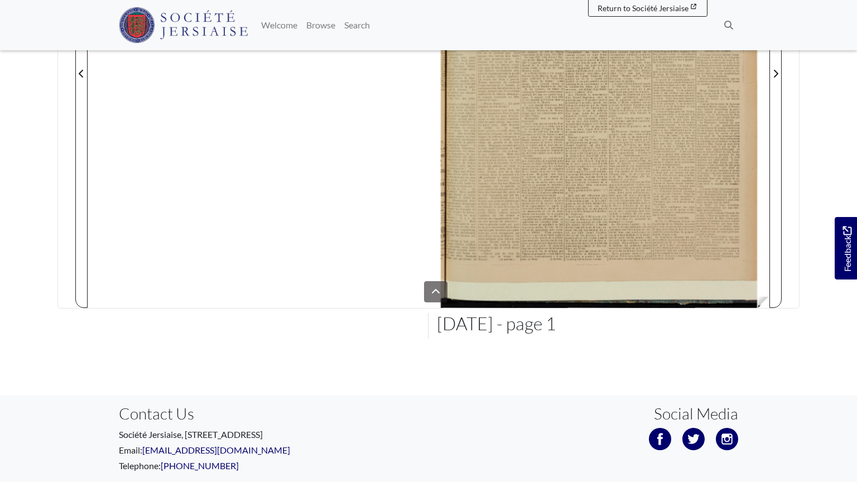
click at [762, 263] on html "Menu" at bounding box center [428, 115] width 857 height 862
drag, startPoint x: 765, startPoint y: 299, endPoint x: 772, endPoint y: 282, distance: 19.0
click at [772, 282] on html "Menu" at bounding box center [428, 115] width 857 height 862
click at [742, 286] on html "Menu" at bounding box center [428, 115] width 857 height 862
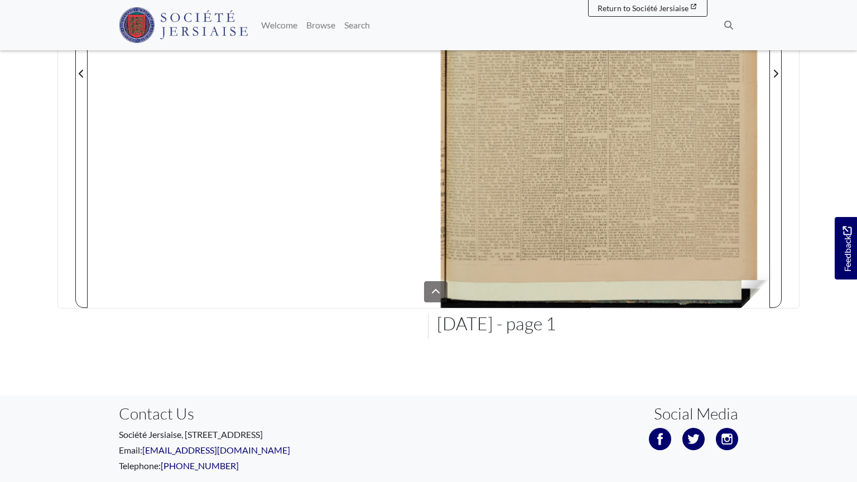
click at [747, 282] on html "Menu" at bounding box center [428, 115] width 857 height 862
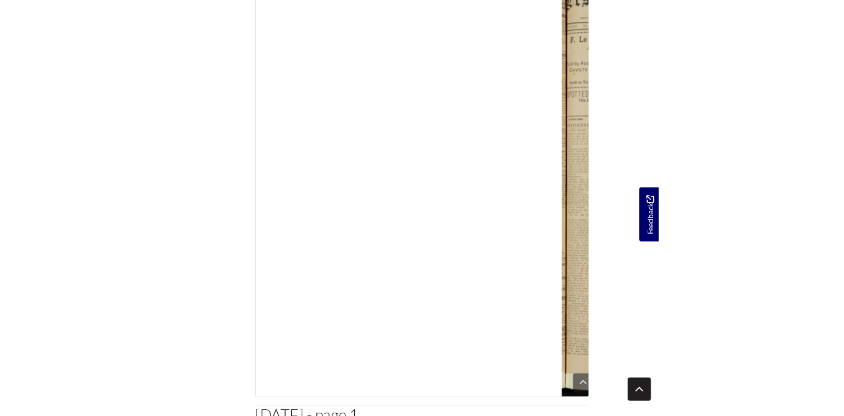
scroll to position [154, 0]
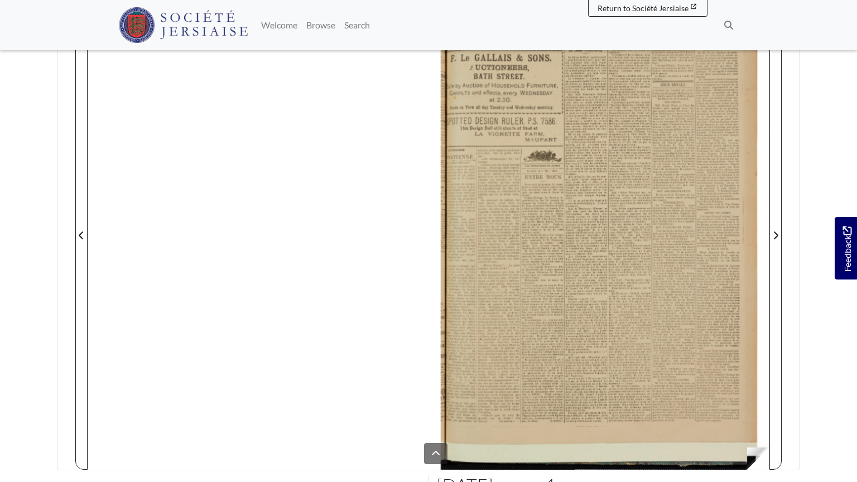
click at [745, 416] on html "Menu" at bounding box center [428, 277] width 857 height 862
click at [752, 416] on html "Menu" at bounding box center [428, 277] width 857 height 862
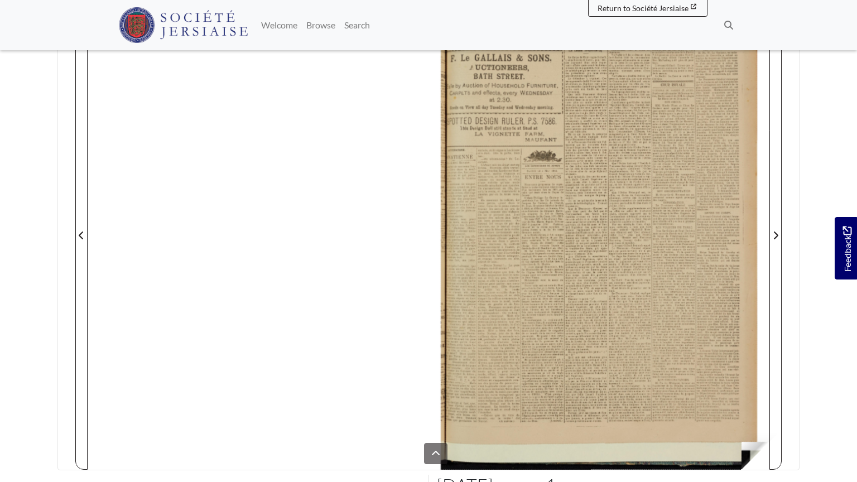
click at [752, 416] on html "Menu" at bounding box center [428, 277] width 857 height 862
drag, startPoint x: 531, startPoint y: 251, endPoint x: 411, endPoint y: 27, distance: 254.2
click at [411, 27] on html "Menu" at bounding box center [428, 277] width 857 height 862
drag, startPoint x: 740, startPoint y: 480, endPoint x: 742, endPoint y: 465, distance: 15.2
click at [741, 416] on html "Menu" at bounding box center [428, 277] width 857 height 862
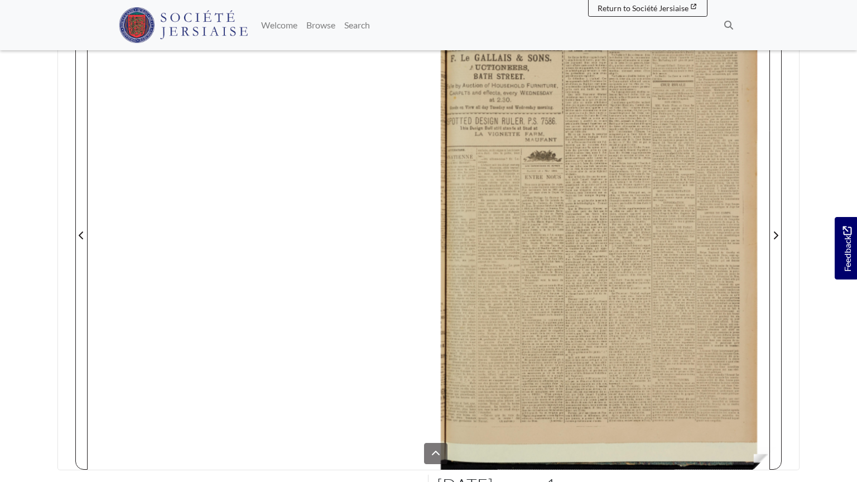
click at [762, 416] on html "Menu" at bounding box center [428, 277] width 857 height 862
drag, startPoint x: 765, startPoint y: 450, endPoint x: 758, endPoint y: 453, distance: 6.5
click at [760, 416] on html "Menu" at bounding box center [428, 277] width 857 height 862
click at [759, 416] on html "Menu" at bounding box center [428, 277] width 857 height 862
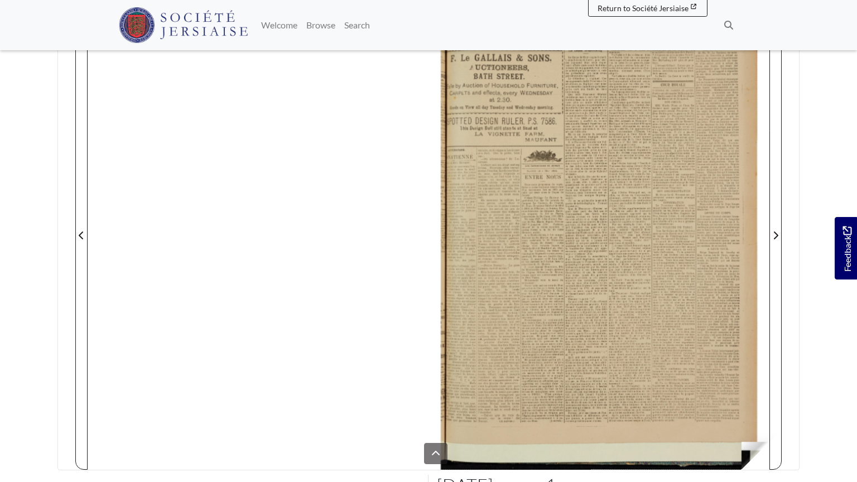
click at [751, 416] on html "Menu" at bounding box center [428, 277] width 857 height 862
click at [746, 416] on html "Menu" at bounding box center [428, 277] width 857 height 862
click at [775, 225] on html "Menu" at bounding box center [428, 277] width 857 height 862
click at [38, 24] on html "Menu" at bounding box center [428, 277] width 857 height 862
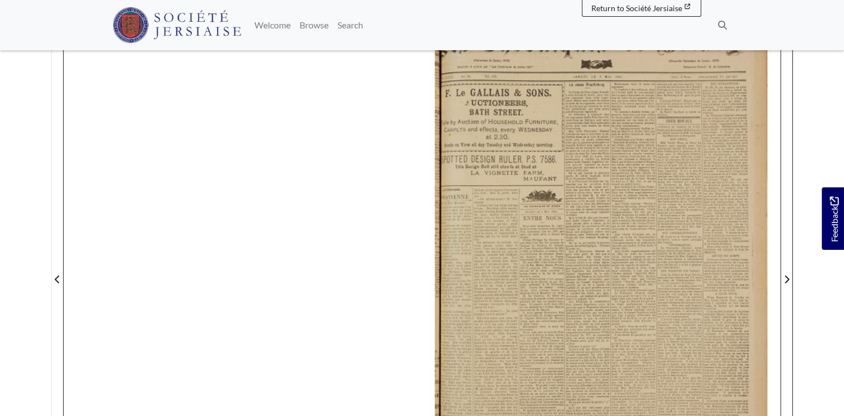
drag, startPoint x: 516, startPoint y: 213, endPoint x: 494, endPoint y: 406, distance: 194.8
click at [494, 406] on div at bounding box center [602, 272] width 358 height 507
drag, startPoint x: 501, startPoint y: 399, endPoint x: 682, endPoint y: 416, distance: 182.2
click at [606, 327] on div at bounding box center [602, 272] width 358 height 507
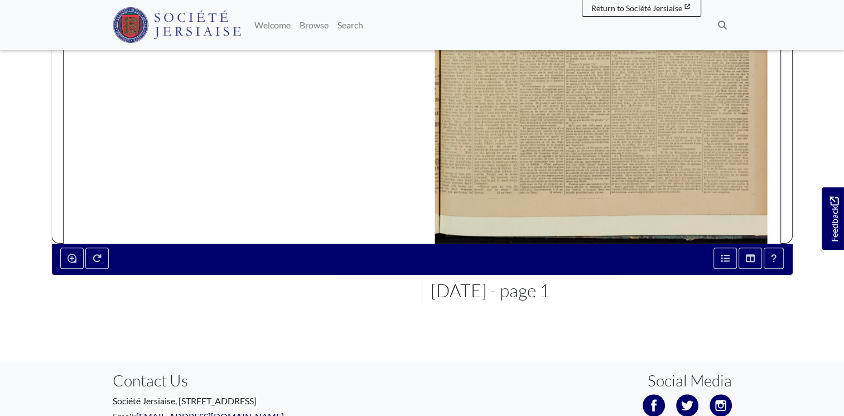
scroll to position [473, 0]
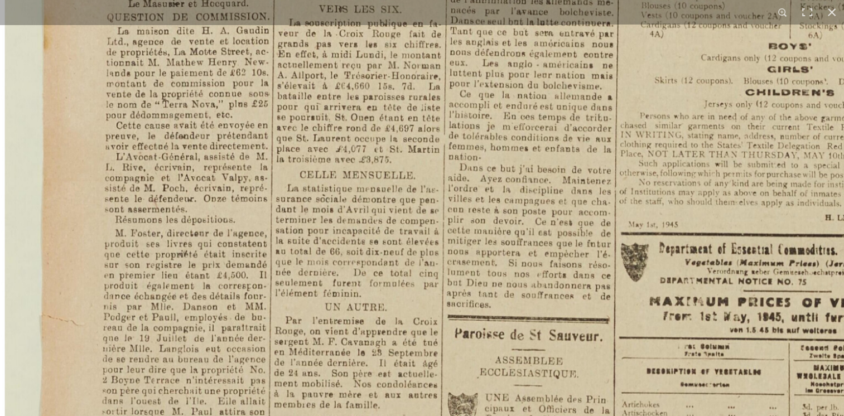
click at [486, 281] on img at bounding box center [646, 264] width 1350 height 1909
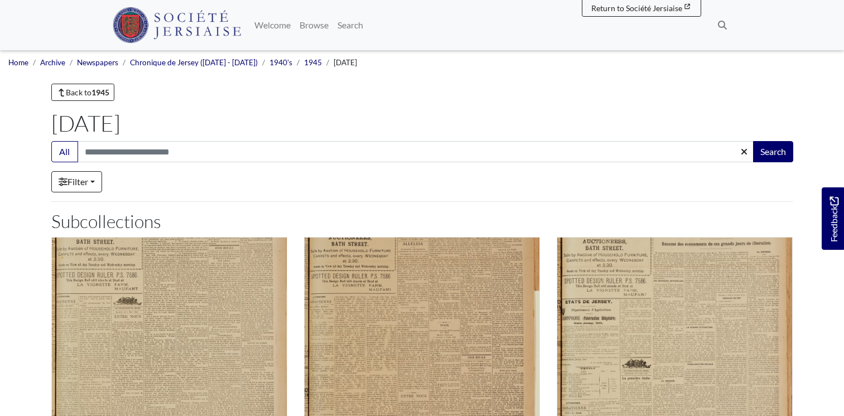
scroll to position [324, 0]
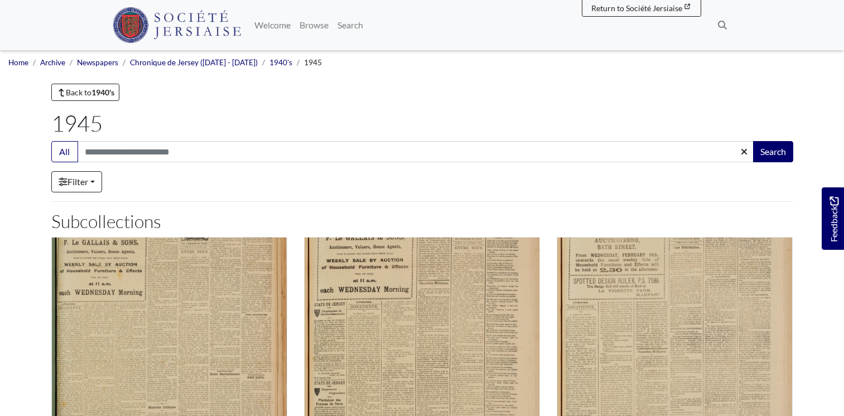
scroll to position [467, 0]
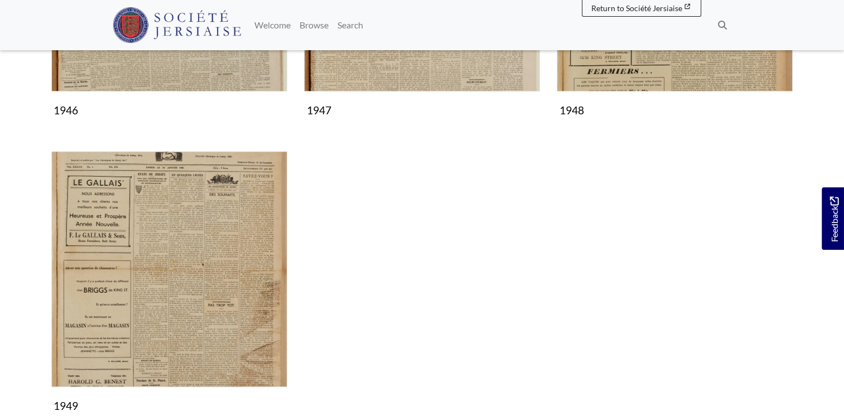
scroll to position [975, 0]
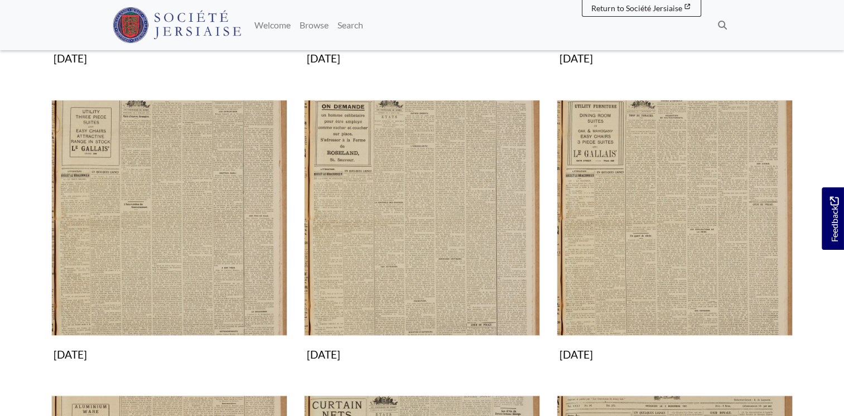
scroll to position [642, 0]
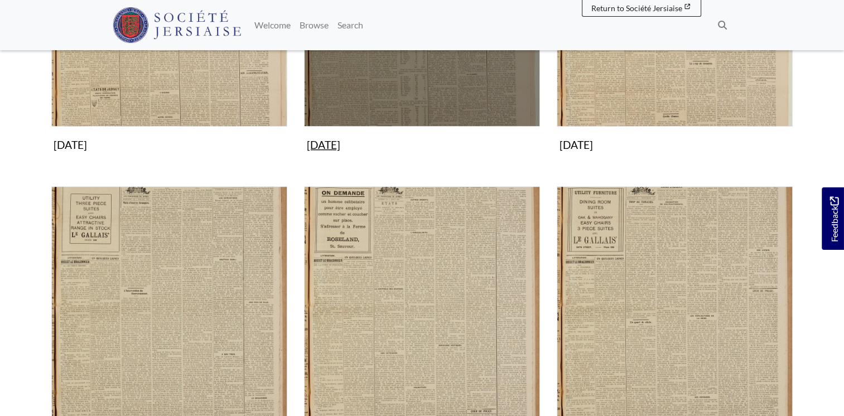
click at [429, 114] on img "Subcollection" at bounding box center [422, 9] width 236 height 236
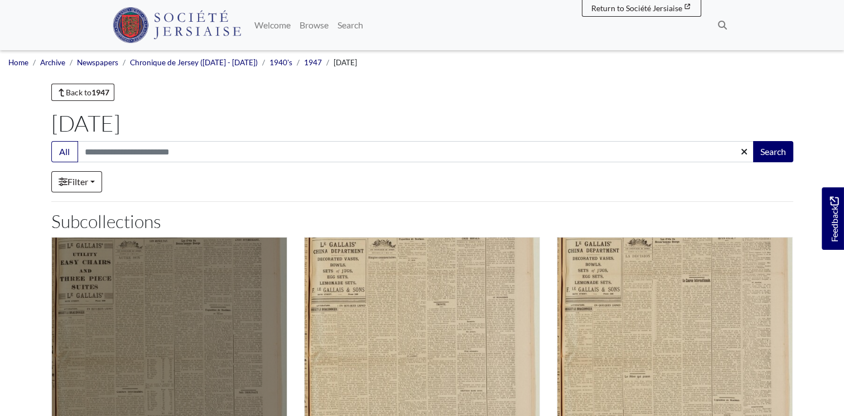
click at [145, 316] on img "Subcollection" at bounding box center [169, 355] width 236 height 236
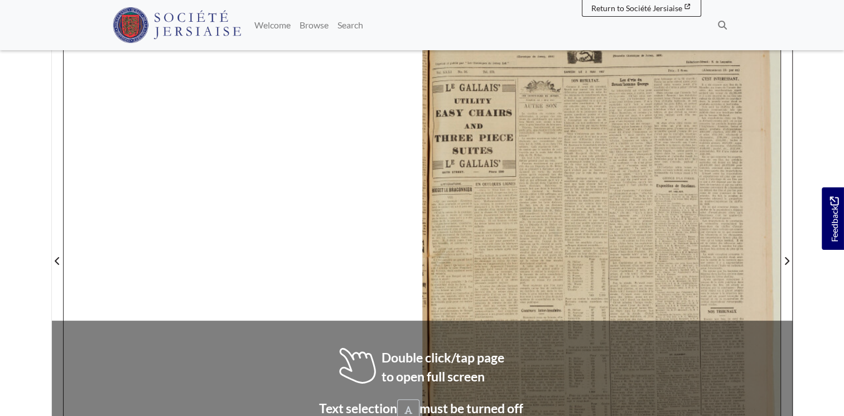
scroll to position [238, 0]
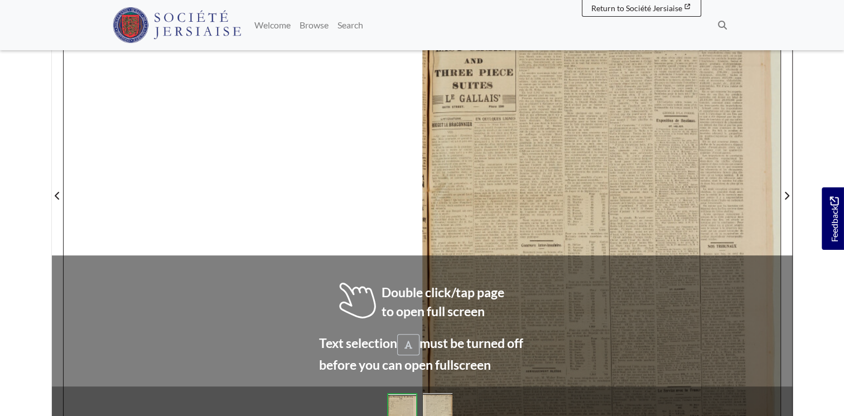
click at [602, 210] on div at bounding box center [602, 188] width 358 height 507
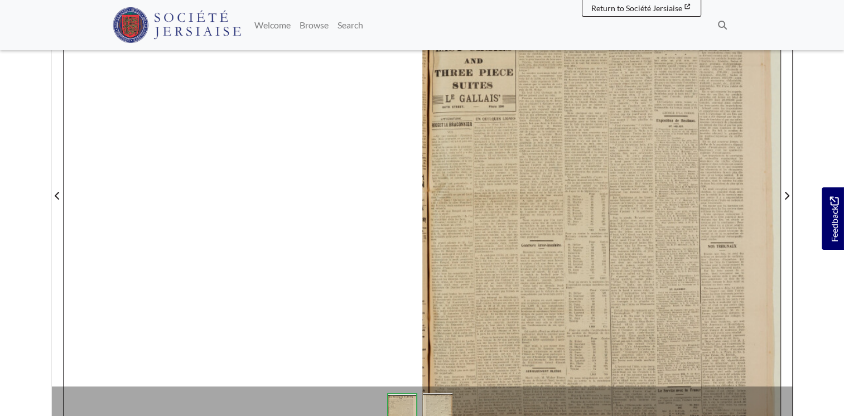
click at [602, 210] on div at bounding box center [602, 188] width 358 height 507
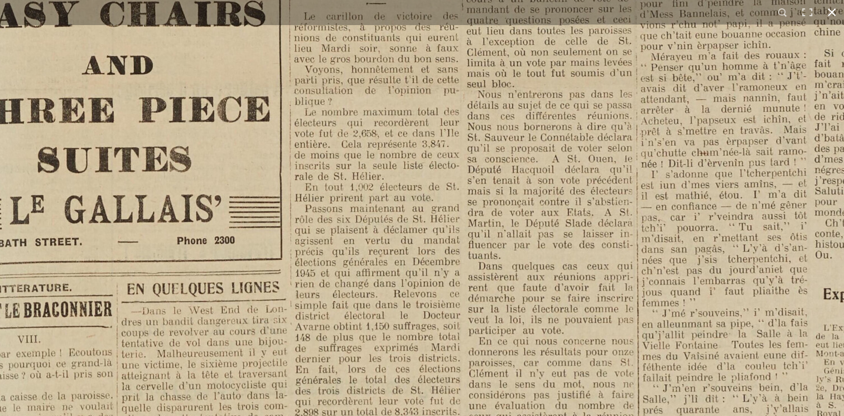
click at [714, 0] on html "Menu" at bounding box center [422, 236] width 844 height 949
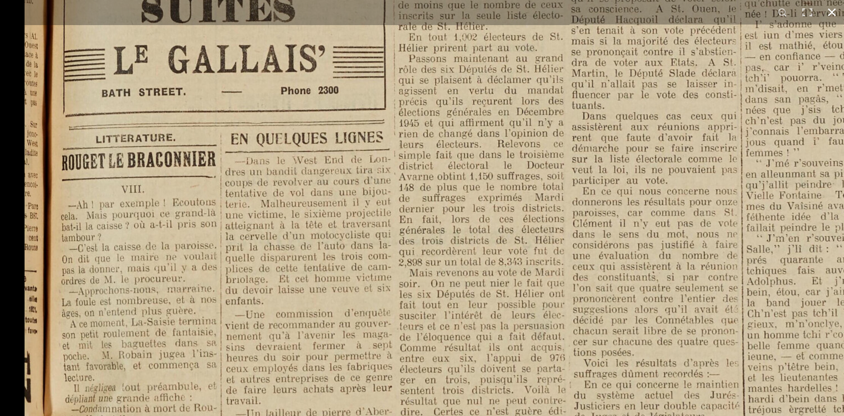
click at [679, 24] on div "1 / 1" at bounding box center [422, 208] width 844 height 416
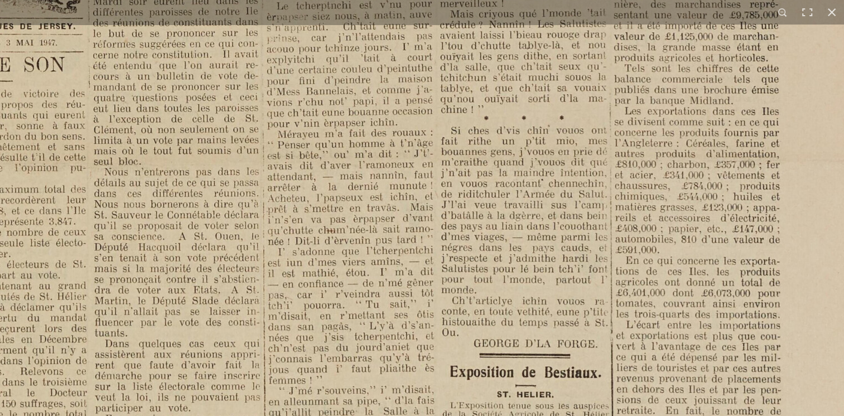
click at [3, 416] on html "Menu" at bounding box center [422, 236] width 844 height 949
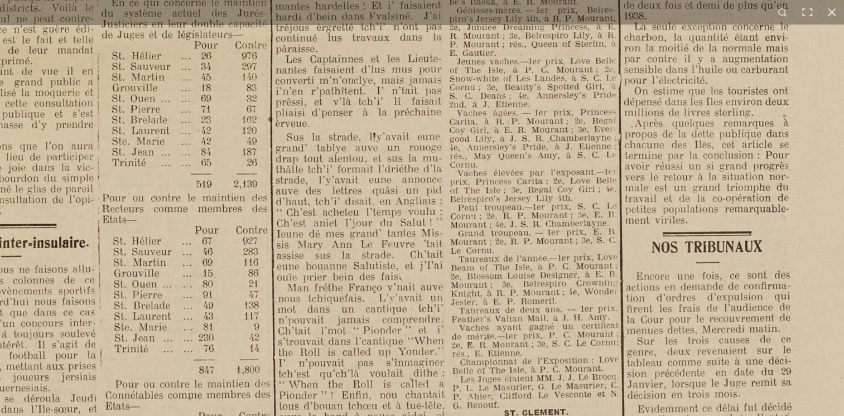
click at [438, 40] on img at bounding box center [242, 26] width 1381 height 1953
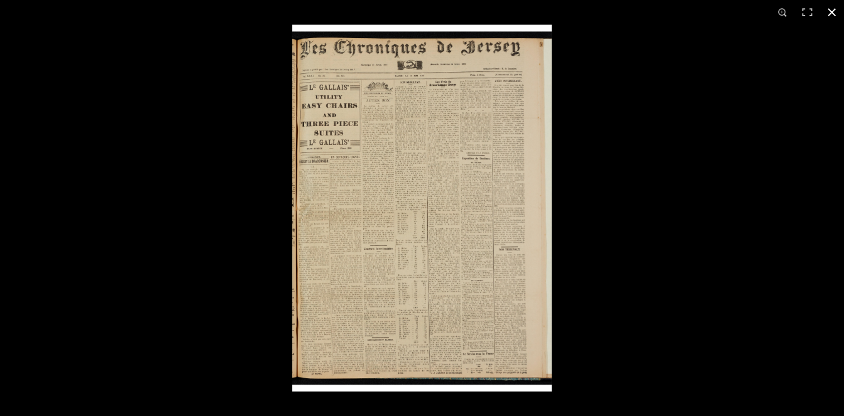
click at [553, 360] on div at bounding box center [714, 233] width 844 height 416
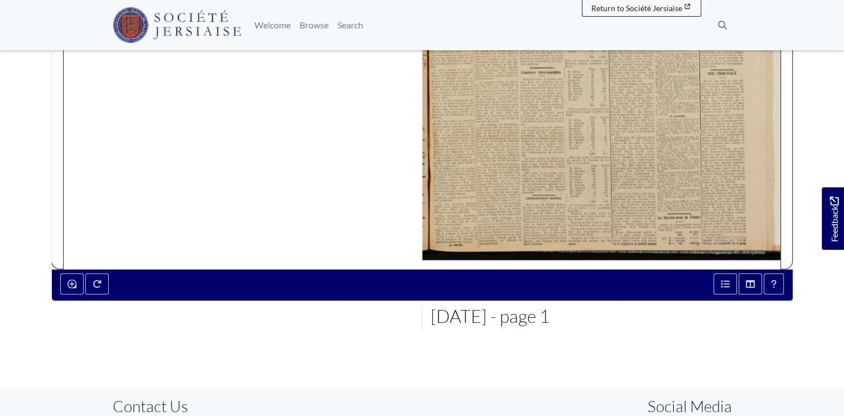
scroll to position [532, 0]
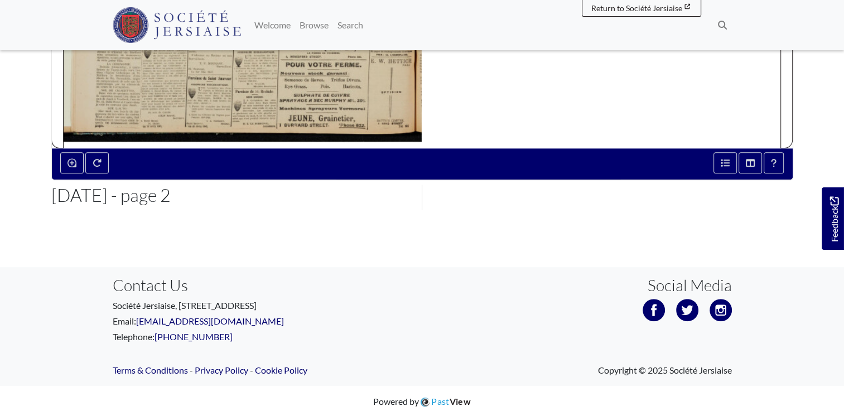
click at [842, 318] on footer "Feedback Contact Us Société Jersiaise, [STREET_ADDRESS] Email: [EMAIL_ADDRESS][…" at bounding box center [422, 326] width 844 height 119
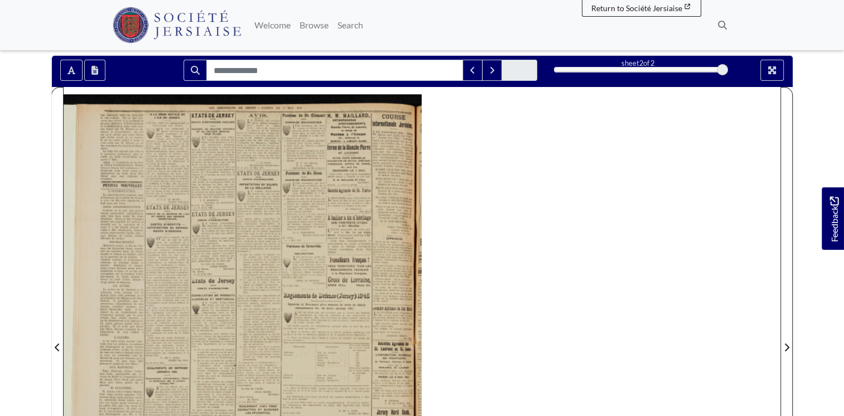
scroll to position [42, 0]
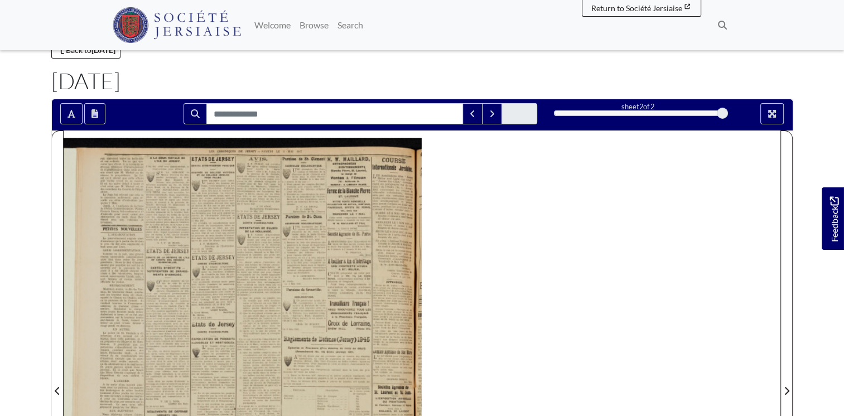
click at [115, 194] on div at bounding box center [243, 384] width 358 height 507
click at [235, 185] on div at bounding box center [243, 384] width 358 height 507
click at [232, 186] on div at bounding box center [243, 384] width 358 height 507
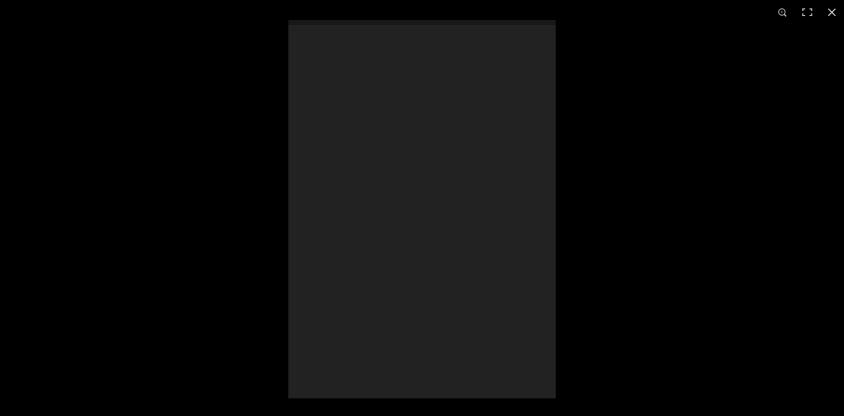
click at [232, 186] on div at bounding box center [422, 208] width 844 height 416
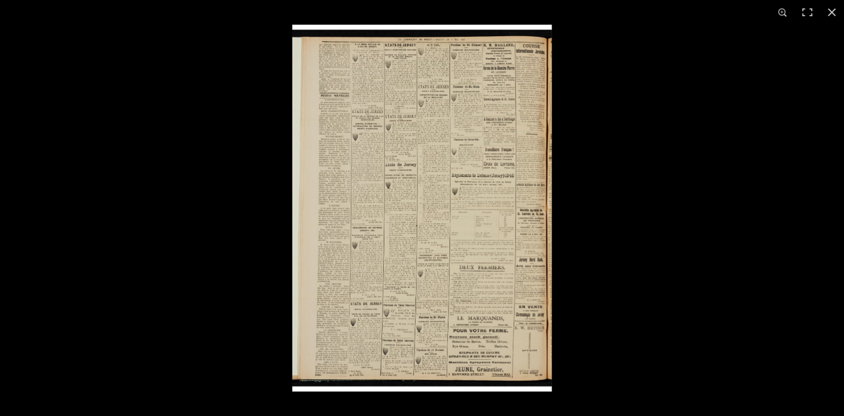
click at [367, 89] on img at bounding box center [422, 208] width 260 height 367
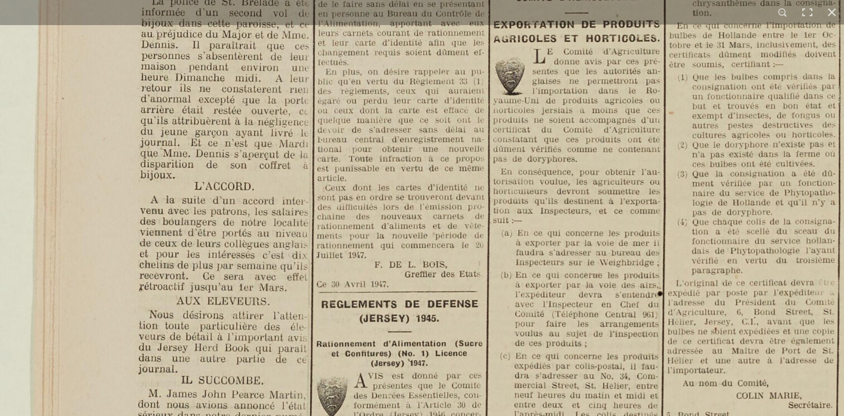
click at [72, 265] on img at bounding box center [690, 199] width 1381 height 1953
